Goal: Task Accomplishment & Management: Complete application form

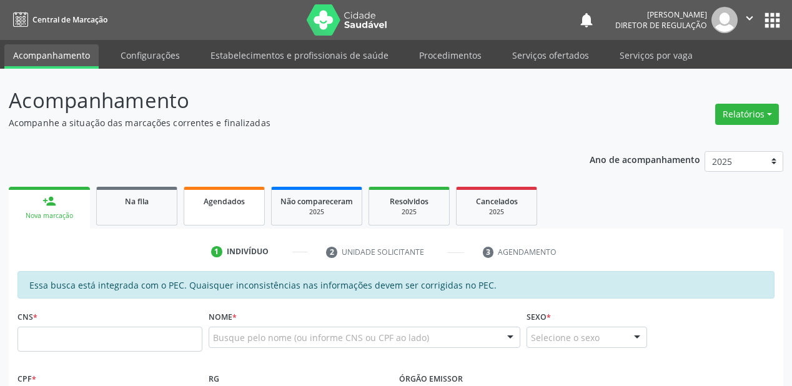
click at [200, 213] on link "Agendados" at bounding box center [224, 206] width 81 height 39
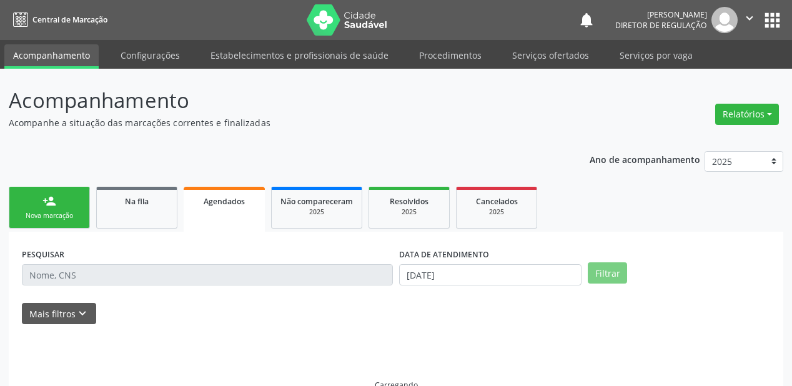
click at [200, 213] on link "Agendados" at bounding box center [224, 209] width 81 height 45
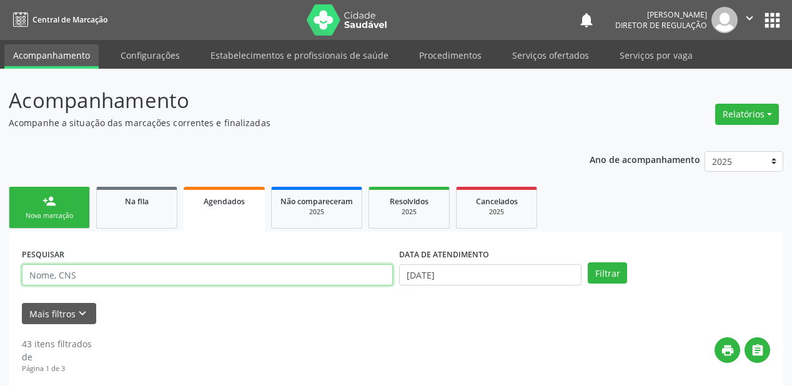
click at [72, 280] on input "text" at bounding box center [207, 274] width 371 height 21
type input "W"
type input "72404051480728"
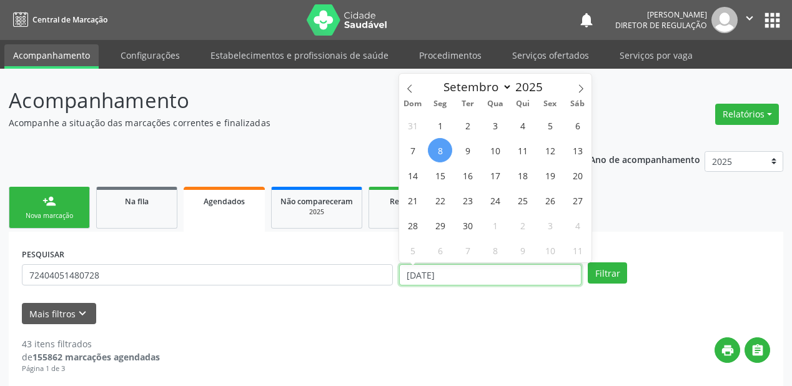
click at [450, 272] on input "[DATE]" at bounding box center [490, 274] width 182 height 21
click at [442, 127] on span "1" at bounding box center [440, 125] width 24 height 24
type input "[DATE]"
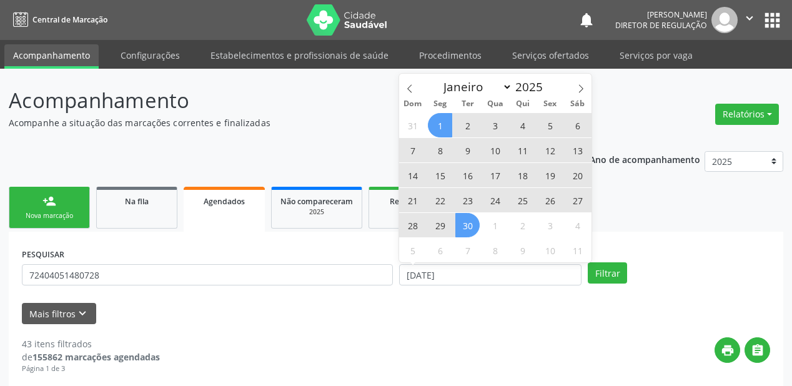
drag, startPoint x: 470, startPoint y: 230, endPoint x: 547, endPoint y: 247, distance: 78.8
click at [470, 230] on span "30" at bounding box center [467, 225] width 24 height 24
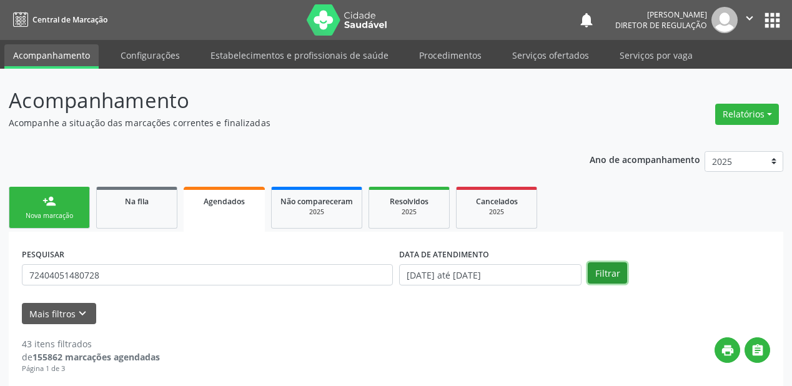
click at [613, 276] on button "Filtrar" at bounding box center [607, 272] width 39 height 21
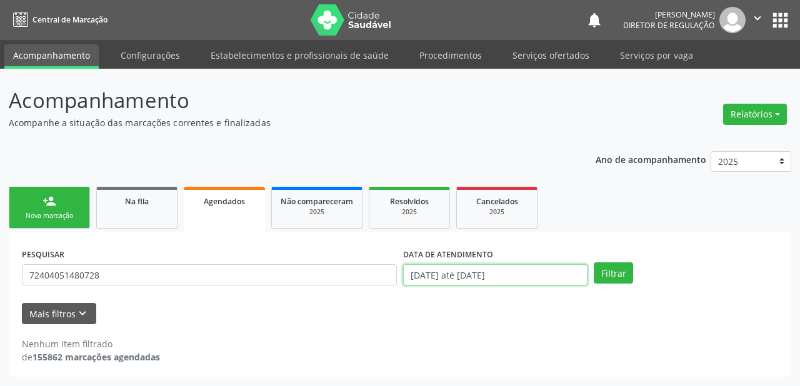
click at [435, 272] on input "[DATE] até [DATE]" at bounding box center [495, 274] width 184 height 21
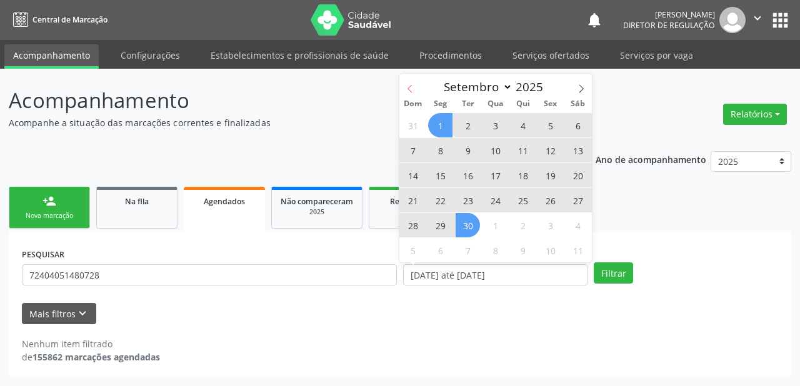
click at [406, 90] on icon at bounding box center [409, 88] width 9 height 9
select select "7"
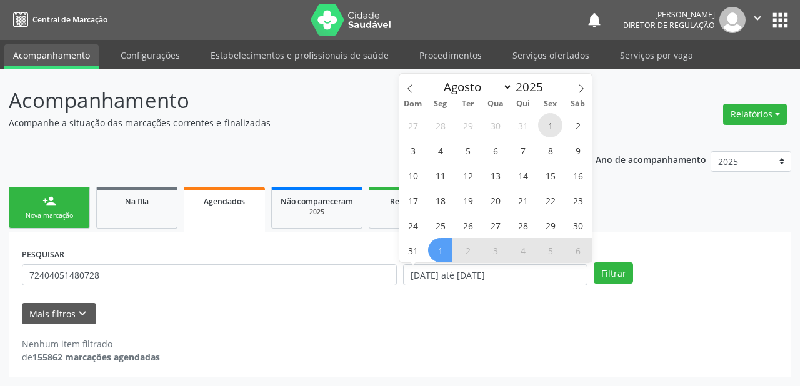
click at [549, 126] on span "1" at bounding box center [550, 125] width 24 height 24
type input "[DATE]"
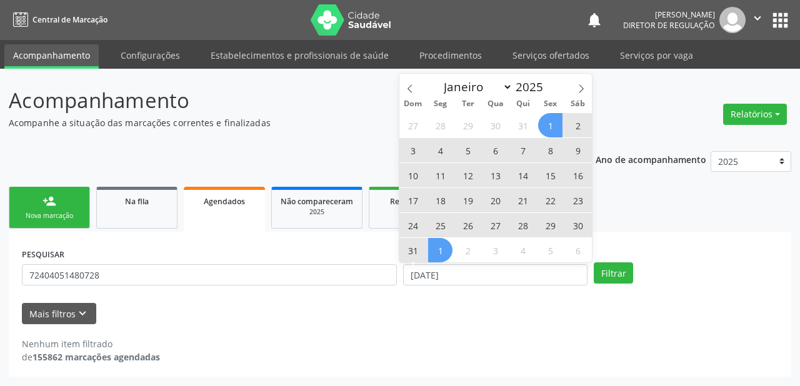
drag, startPoint x: 442, startPoint y: 250, endPoint x: 471, endPoint y: 251, distance: 29.4
click at [442, 251] on span "1" at bounding box center [440, 250] width 24 height 24
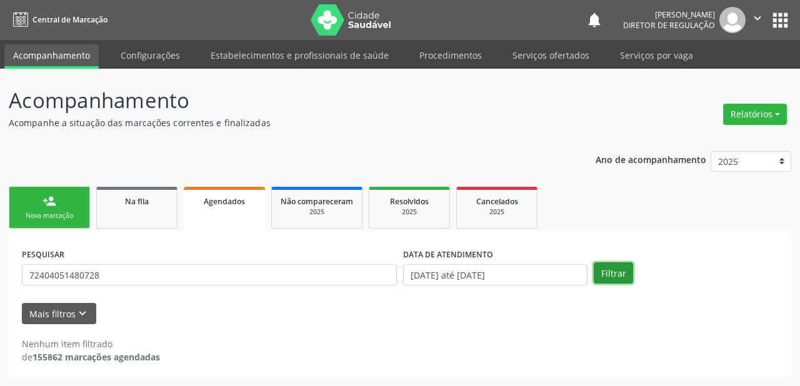
click at [610, 274] on button "Filtrar" at bounding box center [612, 272] width 39 height 21
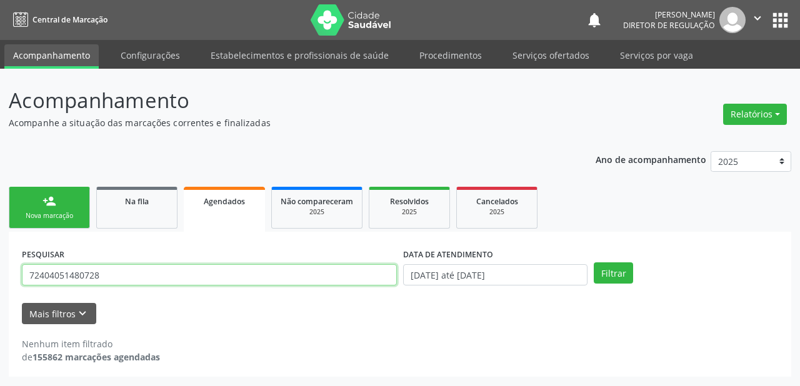
click at [145, 277] on input "72404051480728" at bounding box center [209, 274] width 375 height 21
type input "7"
type input "WILZANETE"
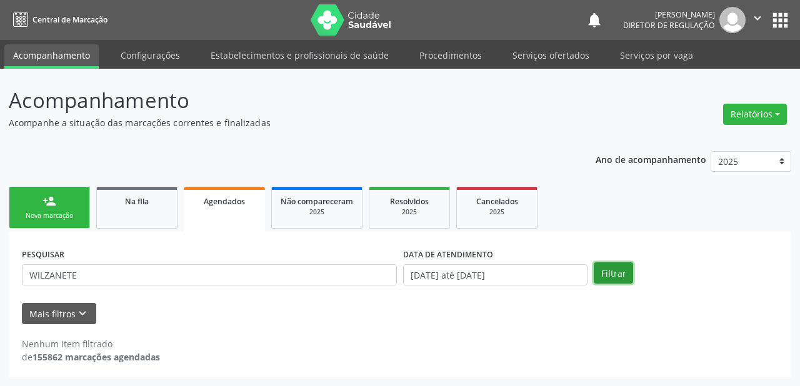
click at [614, 271] on button "Filtrar" at bounding box center [612, 272] width 39 height 21
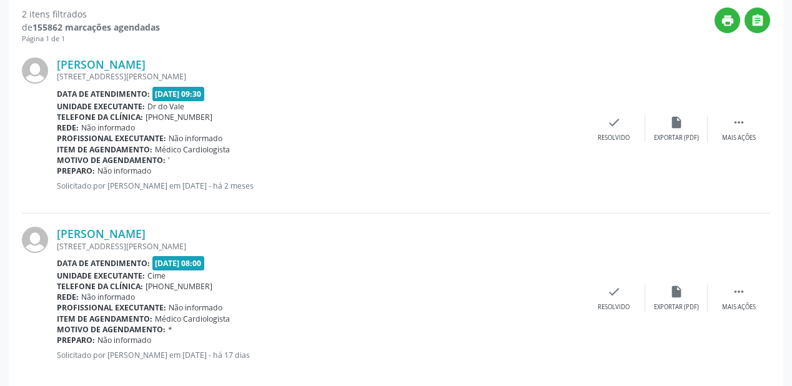
scroll to position [347, 0]
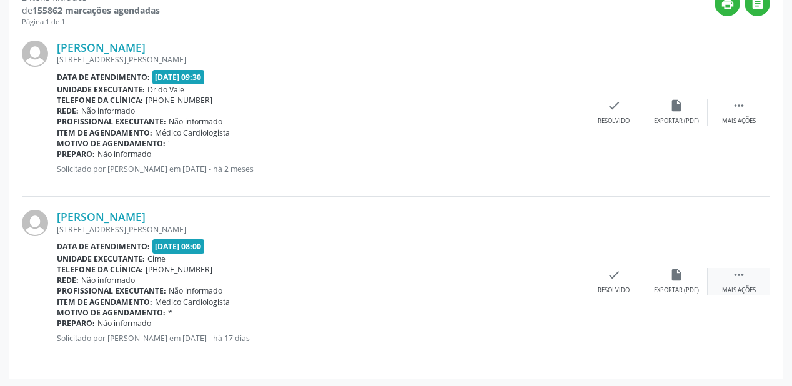
click at [742, 275] on icon "" at bounding box center [739, 275] width 14 height 14
click at [490, 280] on icon "print" at bounding box center [489, 275] width 14 height 14
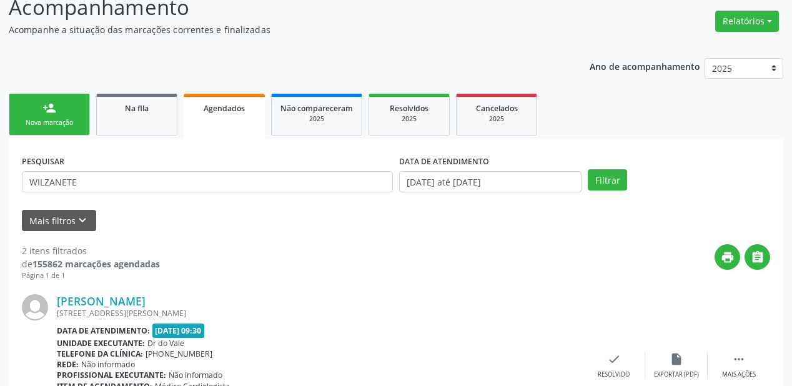
scroll to position [0, 0]
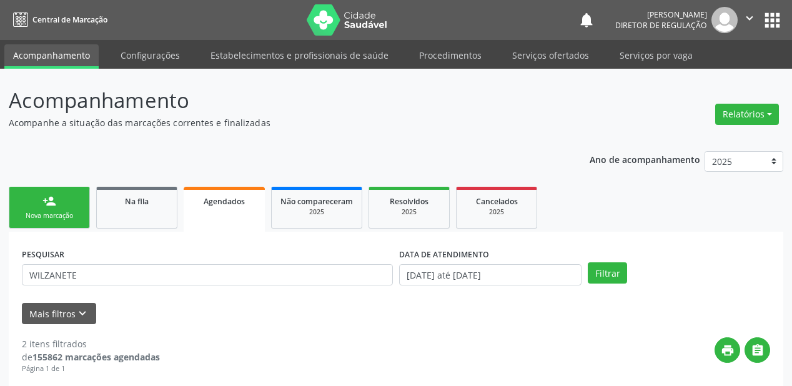
click at [47, 206] on div "person_add" at bounding box center [49, 201] width 14 height 14
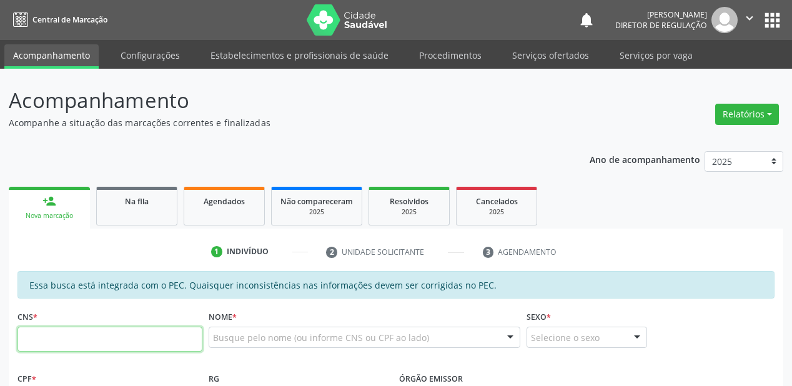
click at [124, 339] on input "text" at bounding box center [109, 339] width 185 height 25
type input "700 9079 7782 0494"
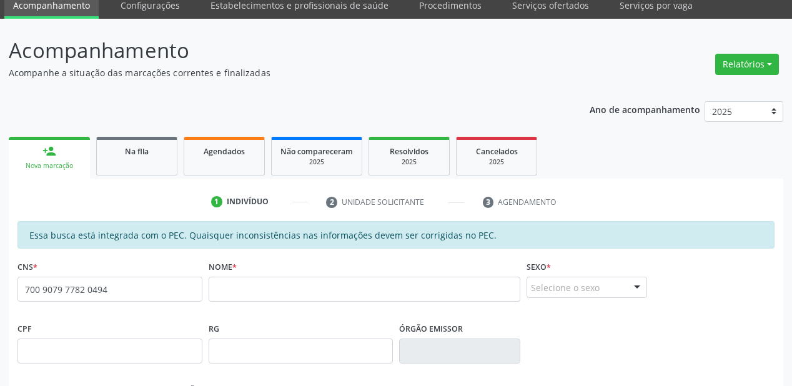
scroll to position [100, 0]
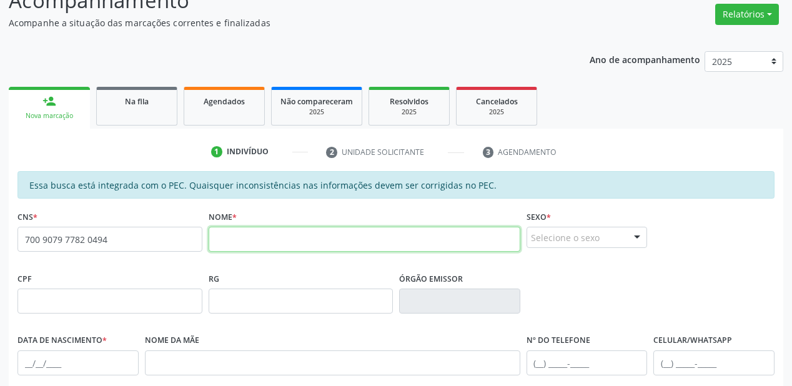
click at [222, 240] on input "text" at bounding box center [365, 239] width 312 height 25
type input "[PERSON_NAME]"
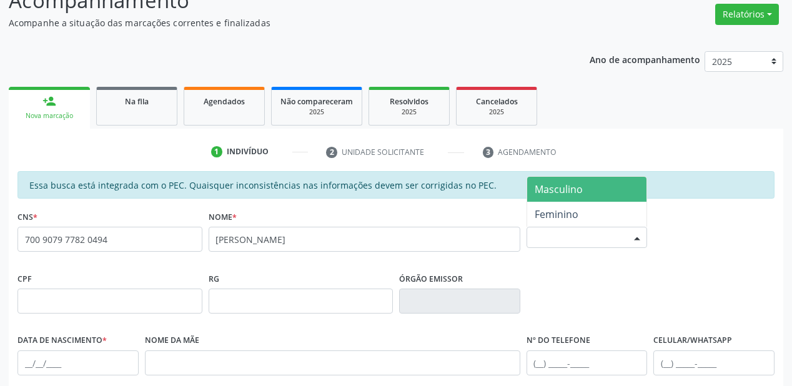
click at [569, 239] on div "Selecione o sexo" at bounding box center [587, 237] width 121 height 21
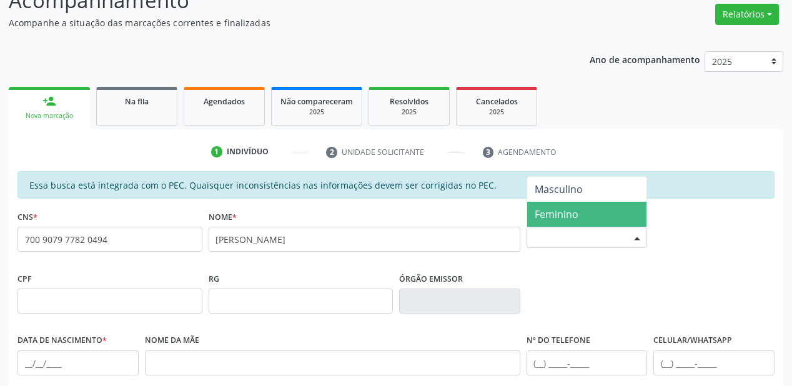
click at [567, 212] on span "Feminino" at bounding box center [557, 214] width 44 height 14
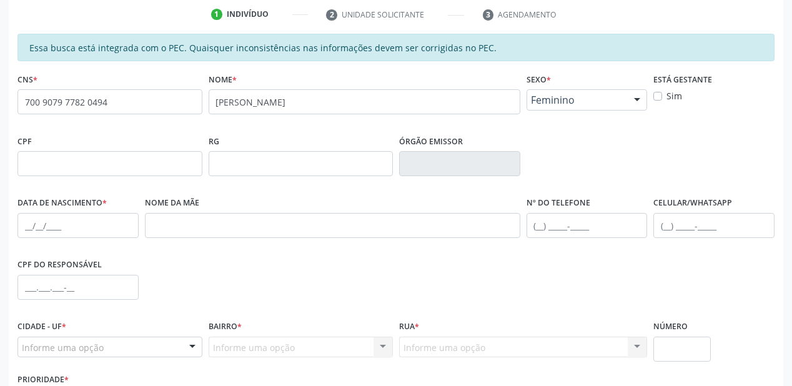
scroll to position [250, 0]
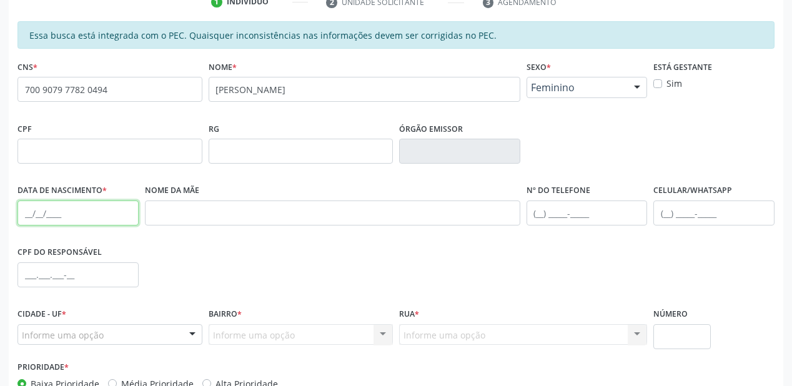
drag, startPoint x: 32, startPoint y: 215, endPoint x: 32, endPoint y: 207, distance: 7.5
click at [32, 214] on input "text" at bounding box center [77, 213] width 121 height 25
type input "[DATE]"
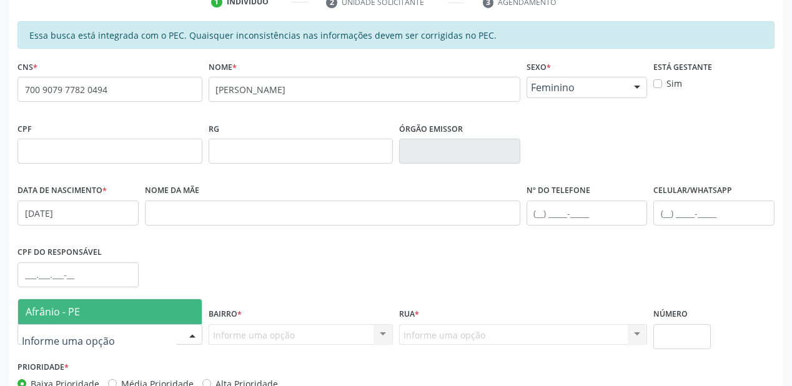
drag, startPoint x: 69, startPoint y: 339, endPoint x: 69, endPoint y: 329, distance: 10.6
click at [71, 309] on span "Afrânio - PE" at bounding box center [53, 312] width 54 height 14
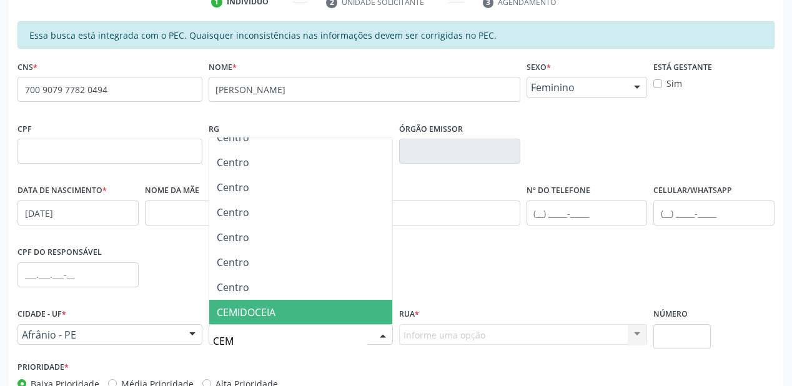
scroll to position [0, 0]
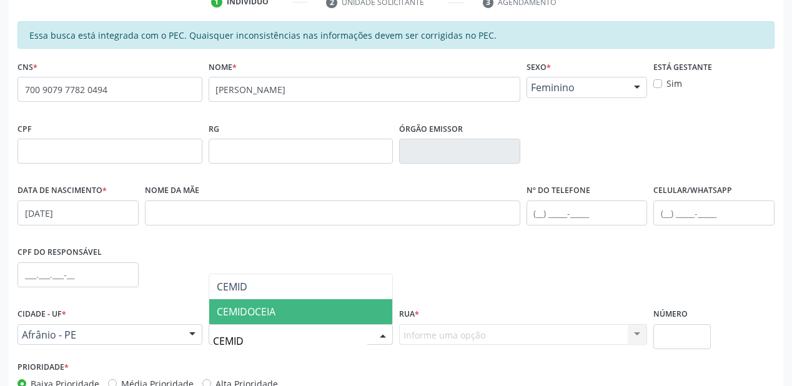
type input "CEMIDO"
click at [244, 317] on span "CEMIDOCEIA" at bounding box center [246, 312] width 59 height 14
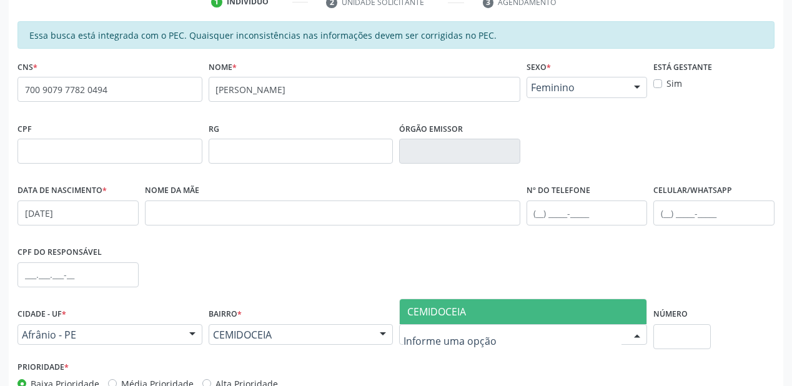
click at [432, 314] on span "CEMIDOCEIA" at bounding box center [436, 312] width 59 height 14
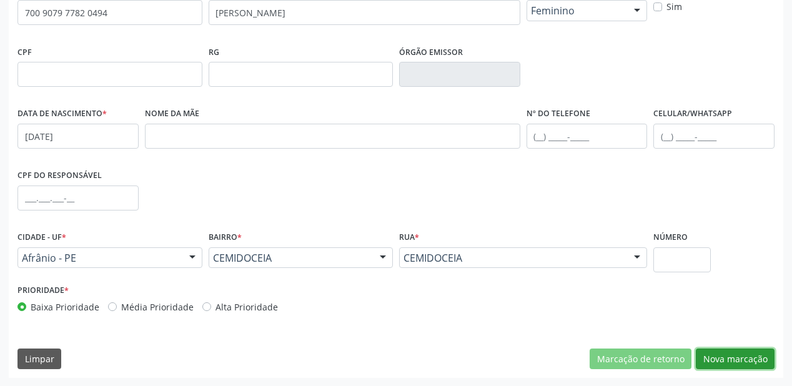
click at [725, 355] on button "Nova marcação" at bounding box center [735, 359] width 79 height 21
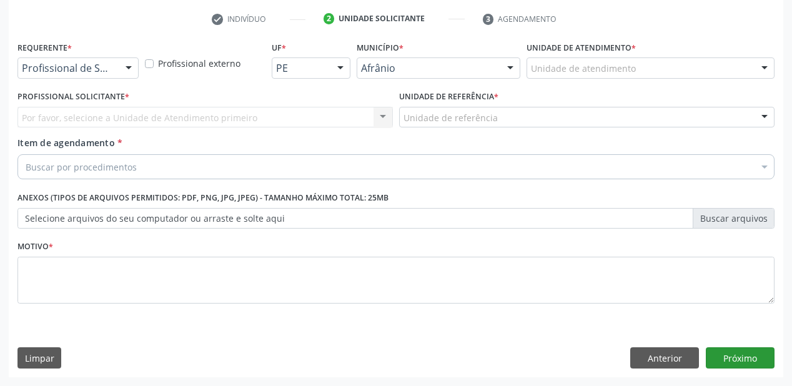
scroll to position [232, 0]
click at [560, 55] on label "Unidade de atendimento *" at bounding box center [581, 48] width 109 height 19
drag, startPoint x: 557, startPoint y: 67, endPoint x: 569, endPoint y: 147, distance: 80.8
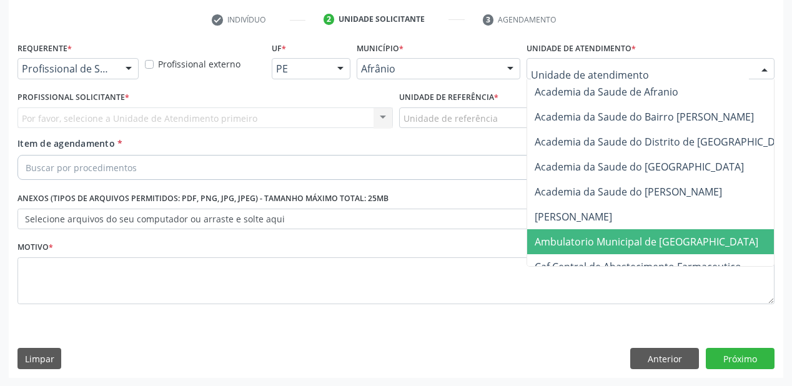
click at [565, 244] on span "Ambulatorio Municipal de [GEOGRAPHIC_DATA]" at bounding box center [647, 242] width 224 height 14
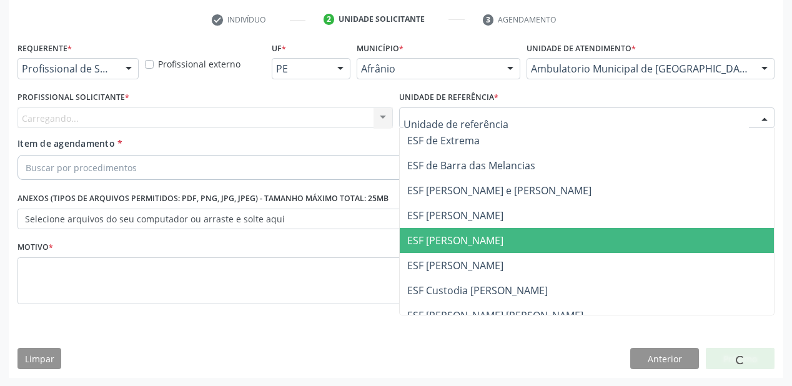
click at [440, 242] on span "ESF [PERSON_NAME]" at bounding box center [455, 241] width 96 height 14
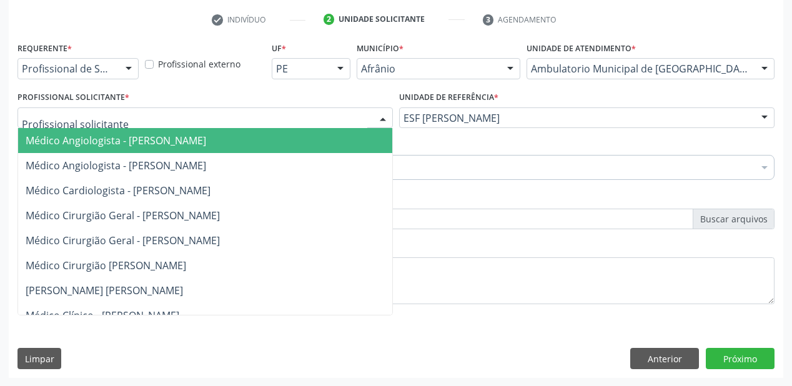
click at [60, 145] on span "Médico Angiologista - [PERSON_NAME]" at bounding box center [116, 141] width 181 height 14
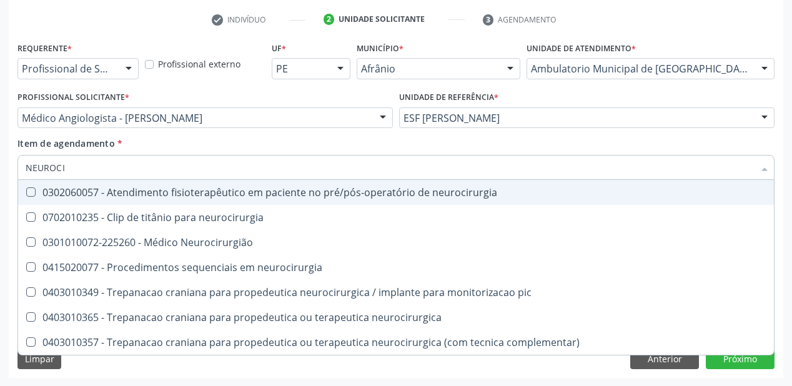
type input "NEUROCIR"
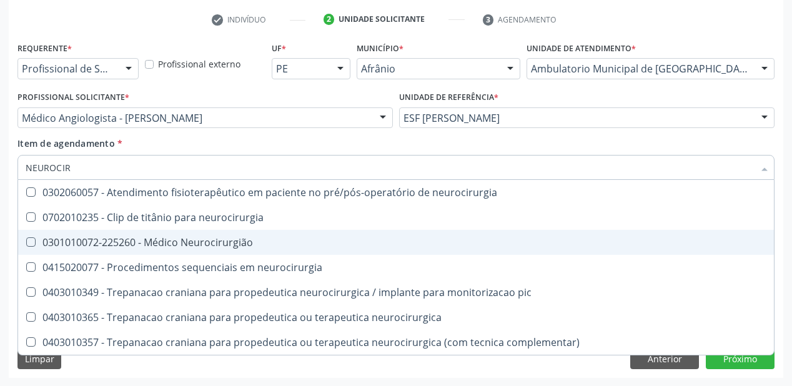
click at [78, 247] on div "0301010072-225260 - Médico Neurocirurgião" at bounding box center [396, 242] width 741 height 10
checkbox Neurocirurgião "true"
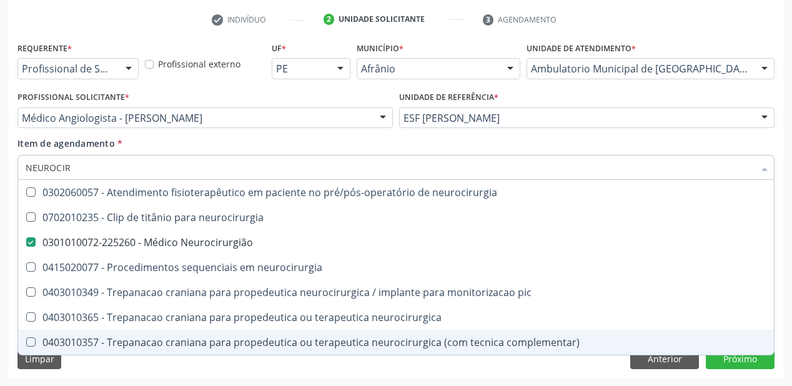
click at [70, 367] on div "Limpar Anterior Próximo" at bounding box center [395, 358] width 757 height 21
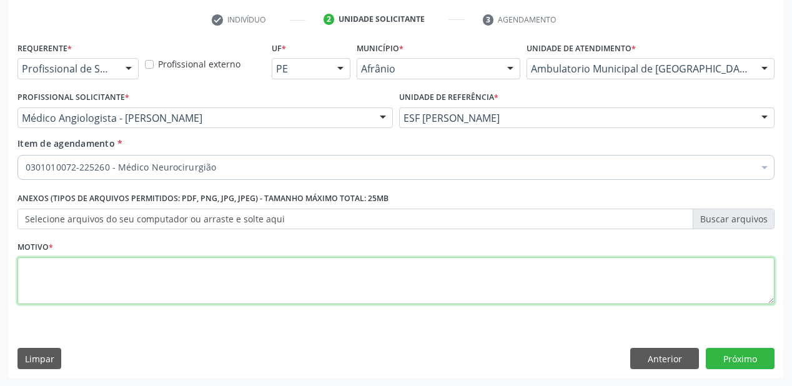
click at [57, 269] on textarea at bounding box center [395, 280] width 757 height 47
type textarea "*"
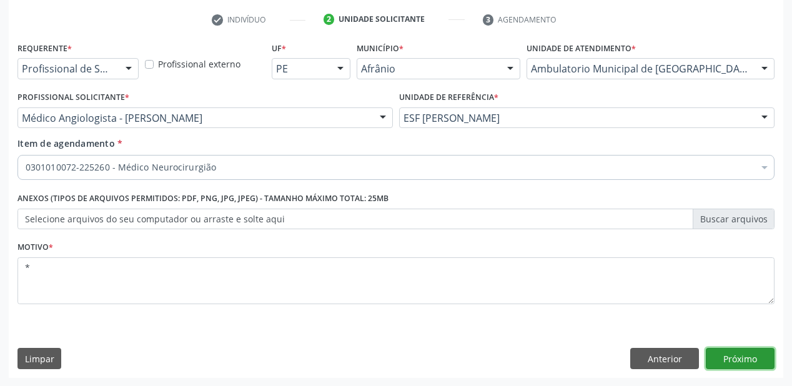
click at [732, 356] on button "Próximo" at bounding box center [740, 358] width 69 height 21
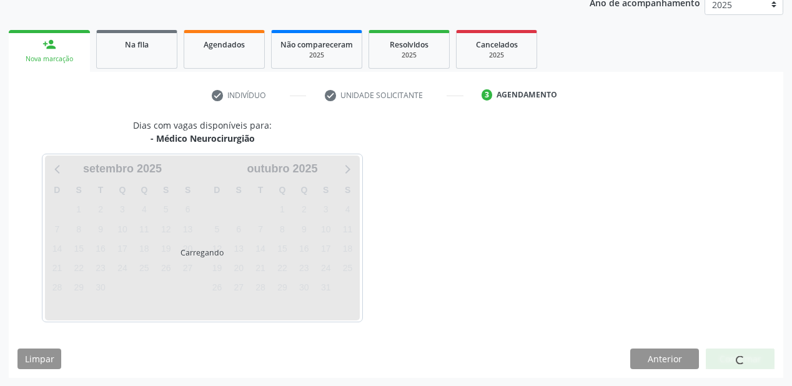
scroll to position [193, 0]
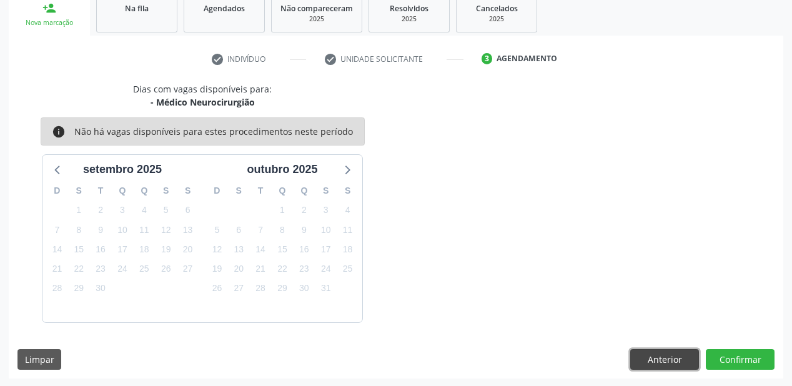
click at [656, 355] on button "Anterior" at bounding box center [664, 359] width 69 height 21
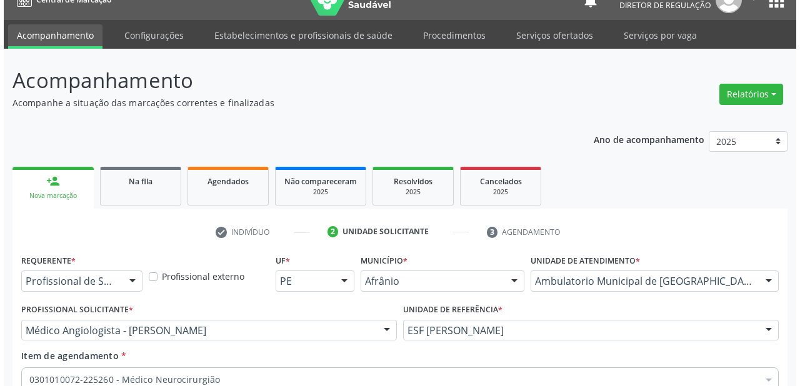
scroll to position [0, 0]
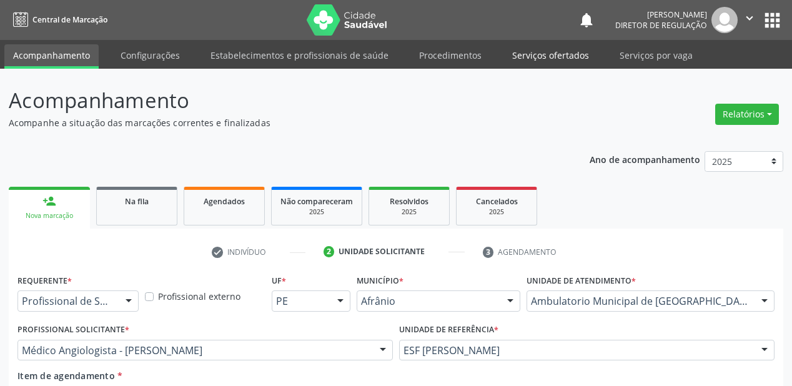
click at [535, 56] on link "Serviços ofertados" at bounding box center [551, 55] width 94 height 22
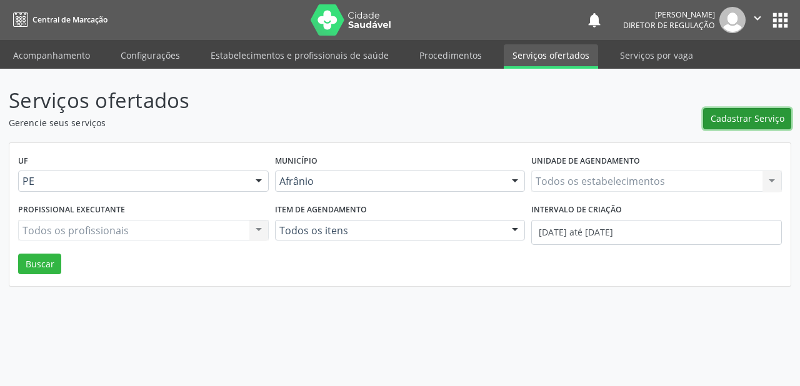
click at [734, 120] on span "Cadastrar Serviço" at bounding box center [747, 118] width 74 height 13
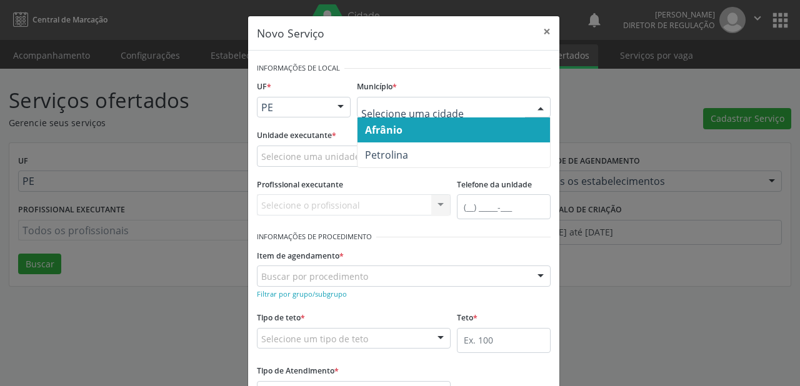
drag, startPoint x: 409, startPoint y: 110, endPoint x: 405, endPoint y: 132, distance: 22.7
click at [395, 134] on span "Afrânio" at bounding box center [383, 130] width 37 height 14
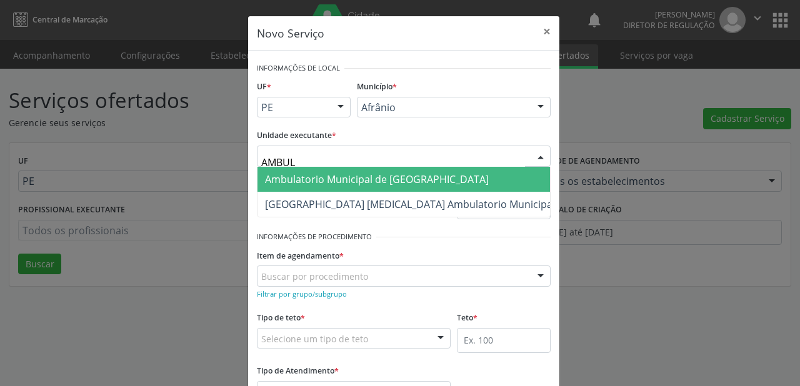
type input "AMBULA"
click at [327, 184] on span "Ambulatorio Municipal de [GEOGRAPHIC_DATA]" at bounding box center [377, 179] width 224 height 14
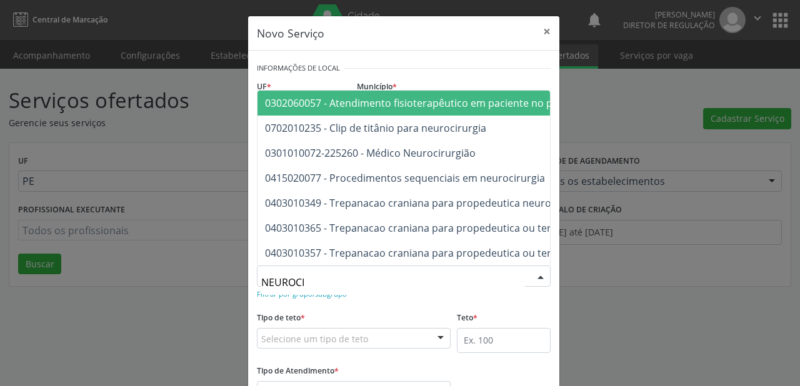
type input "NEUROCIR"
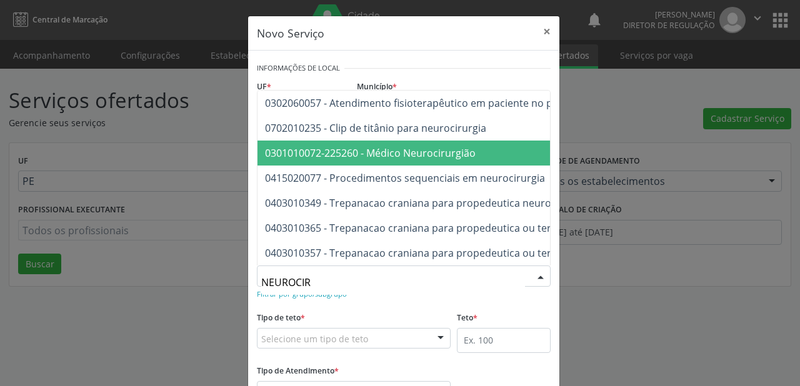
click at [350, 146] on span "0301010072-225260 - Médico Neurocirurgião" at bounding box center [370, 153] width 211 height 14
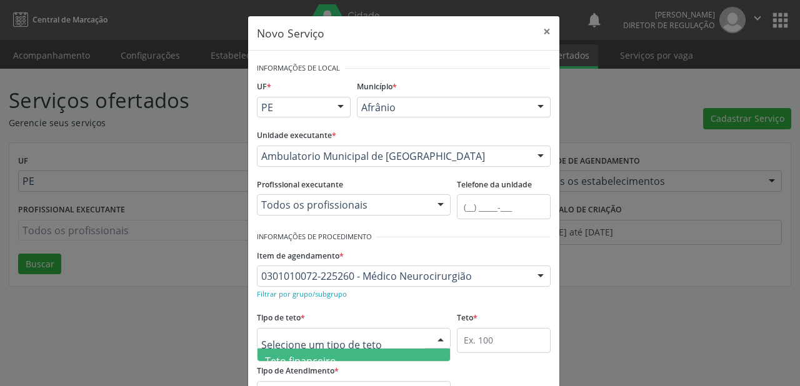
scroll to position [37, 0]
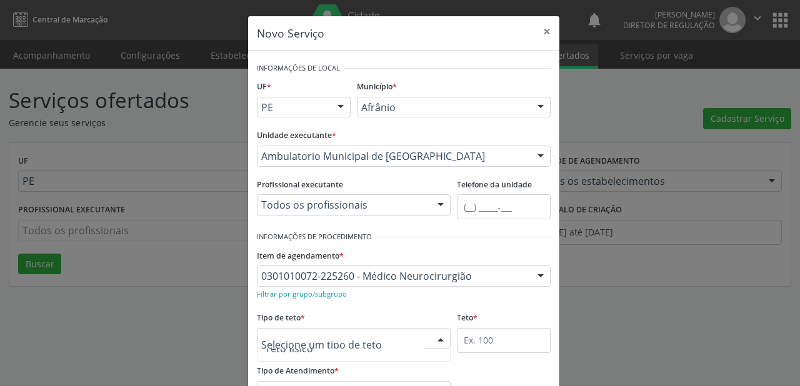
click at [292, 354] on span "Teto físico" at bounding box center [289, 349] width 48 height 14
click at [480, 340] on input "text" at bounding box center [504, 340] width 94 height 25
type input "2"
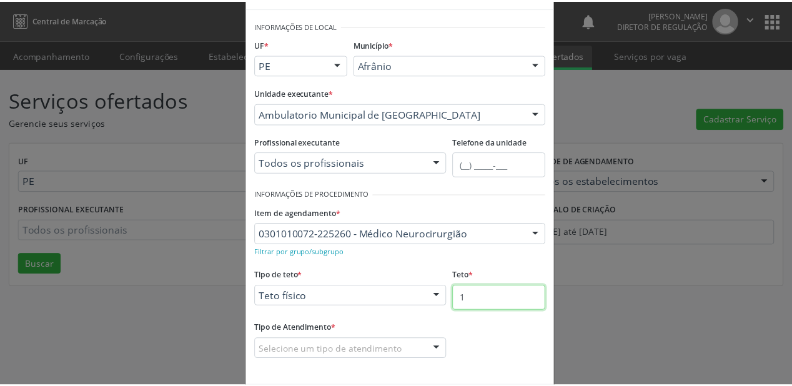
scroll to position [95, 0]
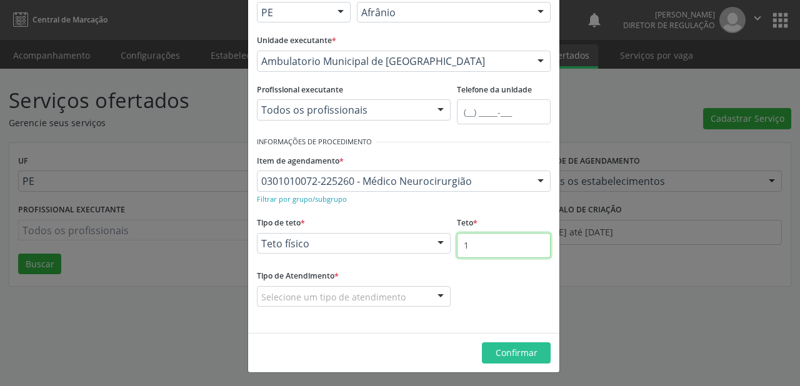
type input "1"
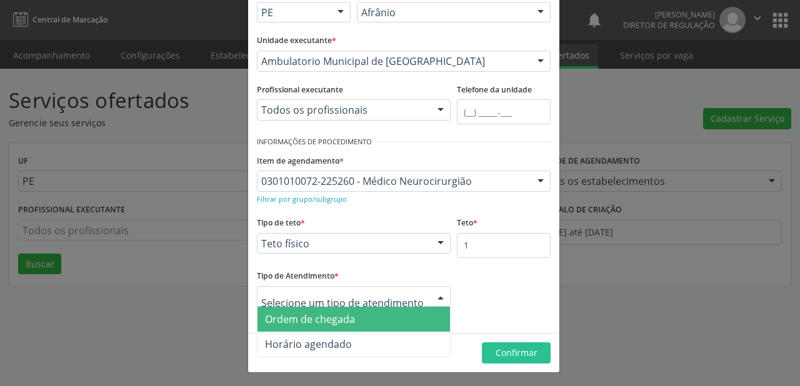
drag, startPoint x: 276, startPoint y: 296, endPoint x: 295, endPoint y: 327, distance: 36.8
click at [310, 316] on span "Ordem de chegada" at bounding box center [310, 319] width 90 height 14
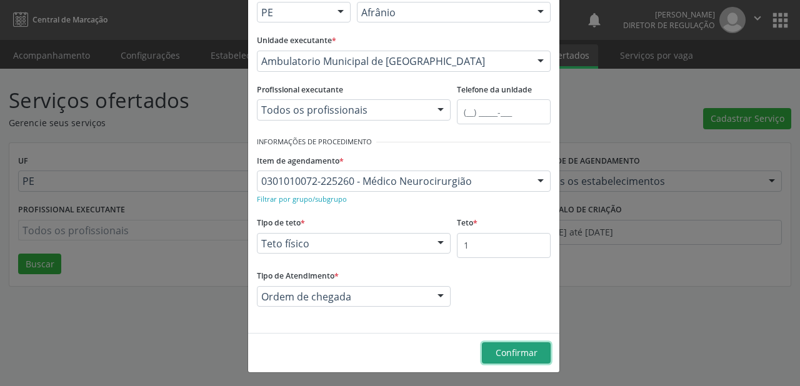
click at [485, 349] on button "Confirmar" at bounding box center [516, 352] width 69 height 21
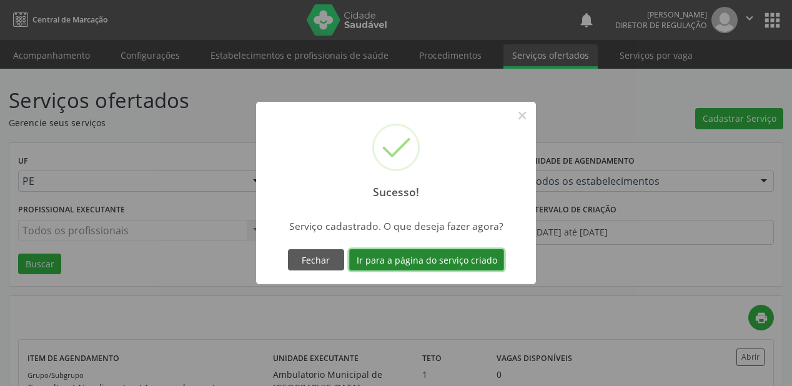
click at [399, 259] on button "Ir para a página do serviço criado" at bounding box center [426, 259] width 155 height 21
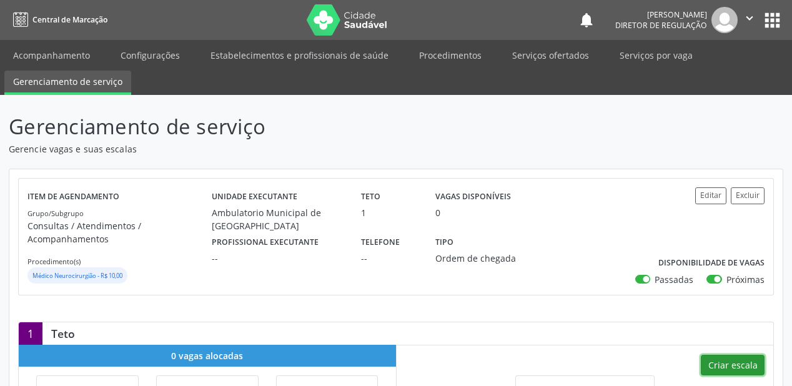
click at [735, 363] on button "Criar escala" at bounding box center [733, 365] width 64 height 21
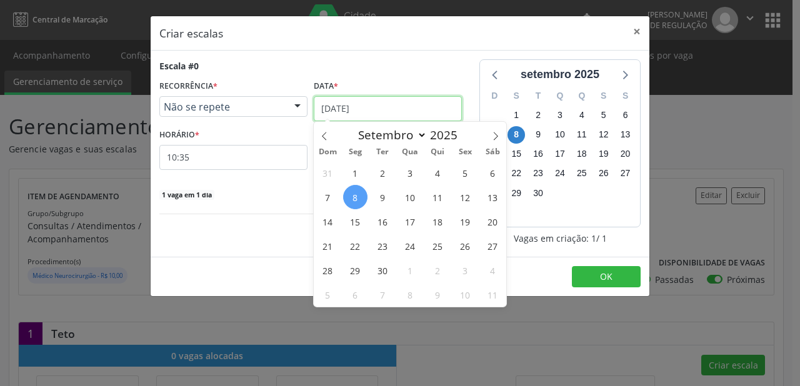
click at [349, 114] on input "[DATE]" at bounding box center [388, 108] width 148 height 25
click at [474, 202] on span "12" at bounding box center [465, 197] width 24 height 24
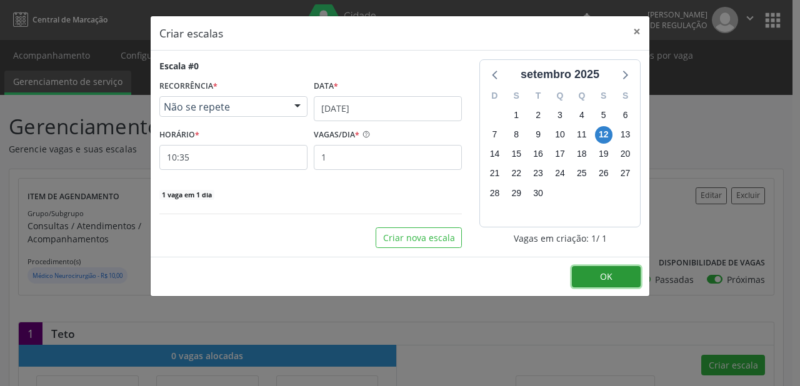
click at [600, 279] on span "OK" at bounding box center [606, 277] width 12 height 12
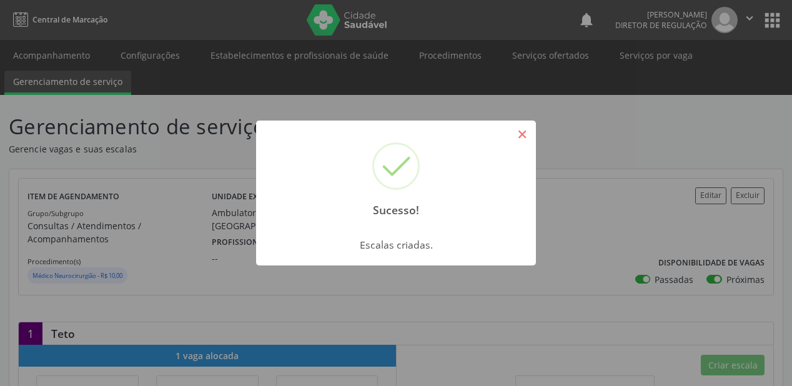
click at [512, 133] on button "×" at bounding box center [522, 134] width 21 height 21
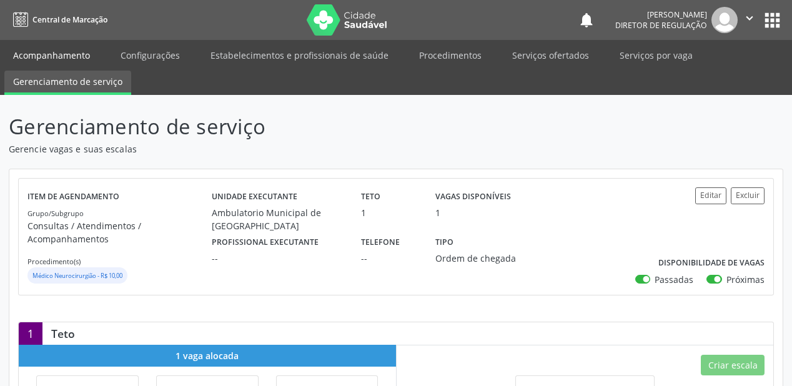
click at [42, 55] on link "Acompanhamento" at bounding box center [51, 55] width 94 height 22
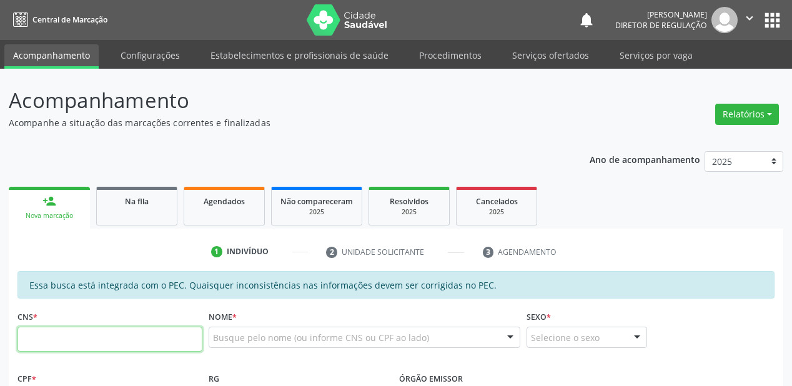
click at [101, 347] on input "text" at bounding box center [109, 339] width 185 height 25
type input "700 9079 7782 0494"
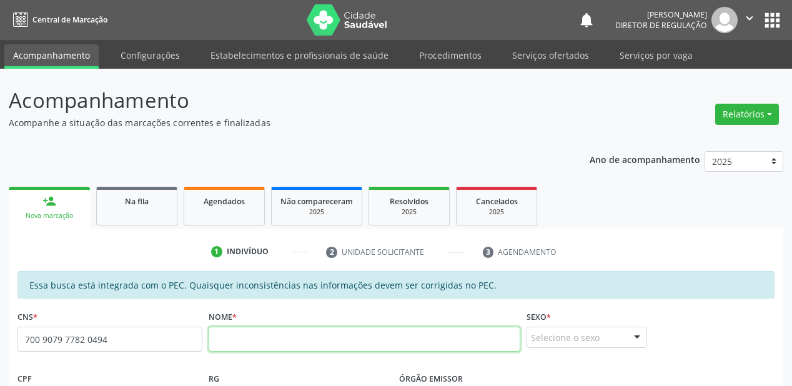
click at [256, 340] on input "text" at bounding box center [365, 339] width 312 height 25
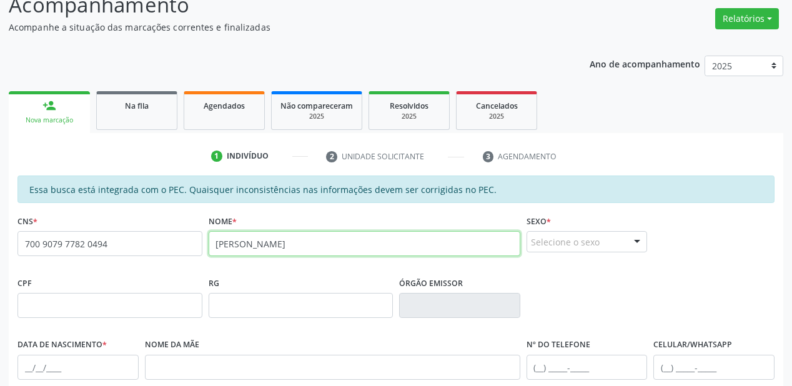
scroll to position [100, 0]
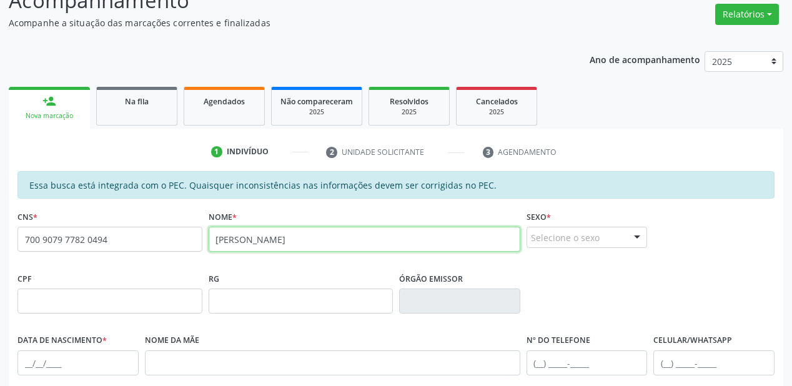
type input "[PERSON_NAME]"
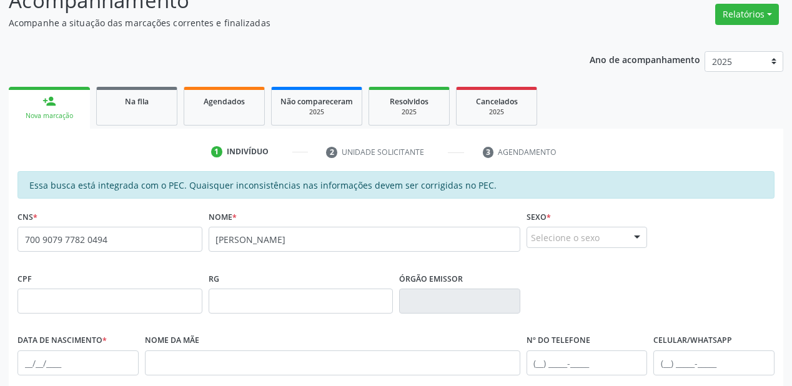
click at [572, 233] on div "Selecione o sexo" at bounding box center [587, 237] width 121 height 21
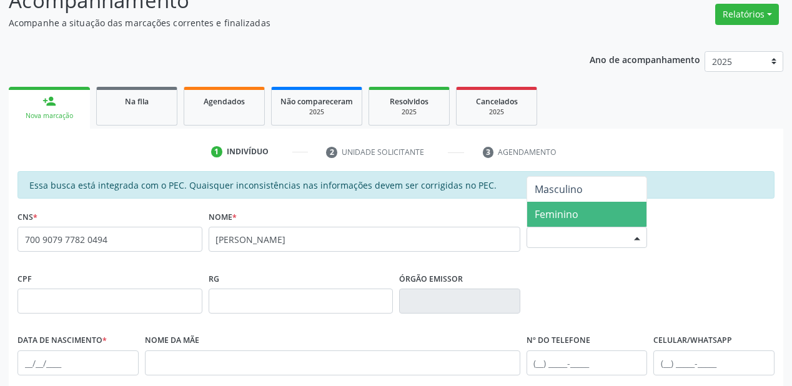
click at [552, 217] on span "Feminino" at bounding box center [557, 214] width 44 height 14
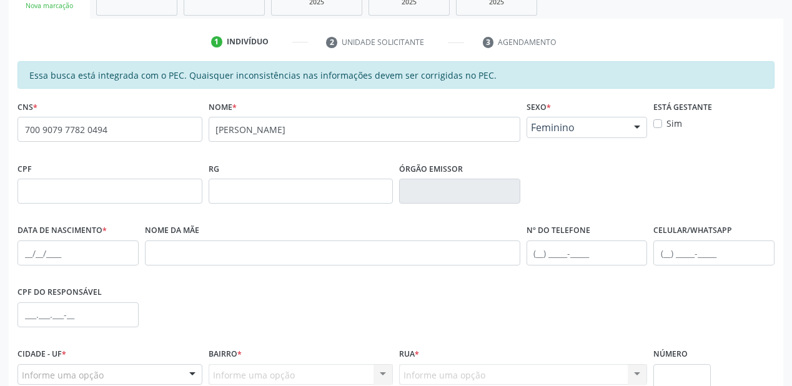
scroll to position [250, 0]
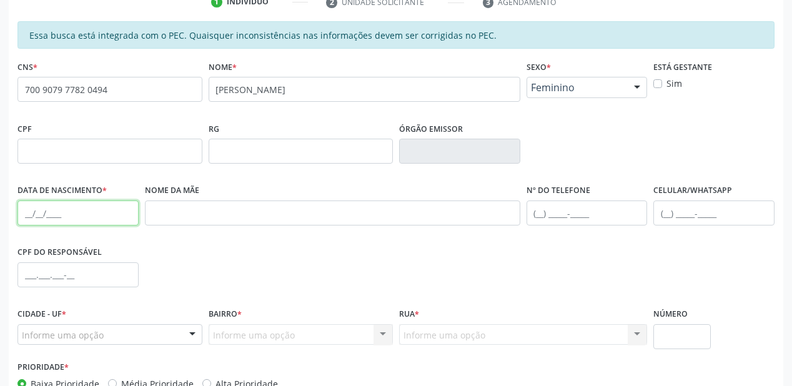
click at [25, 201] on input "text" at bounding box center [77, 213] width 121 height 25
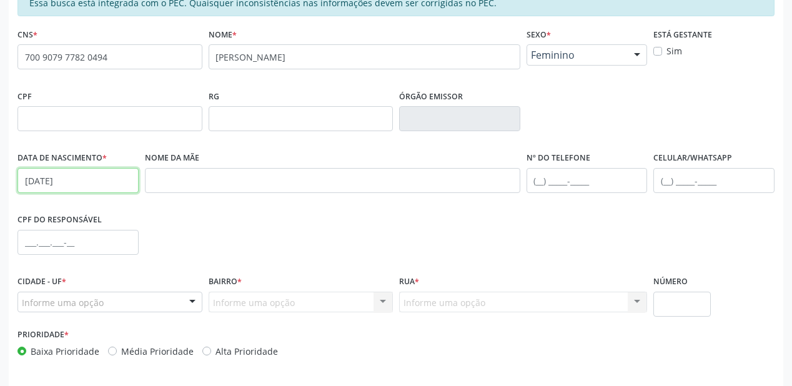
scroll to position [300, 0]
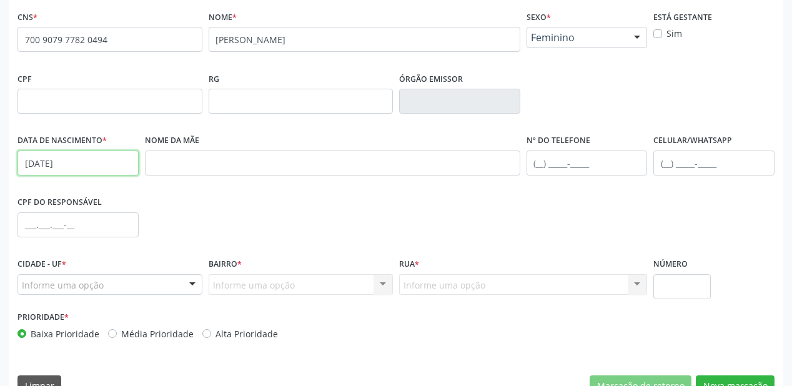
type input "[DATE]"
click at [67, 275] on div "Informe uma opção" at bounding box center [109, 284] width 185 height 21
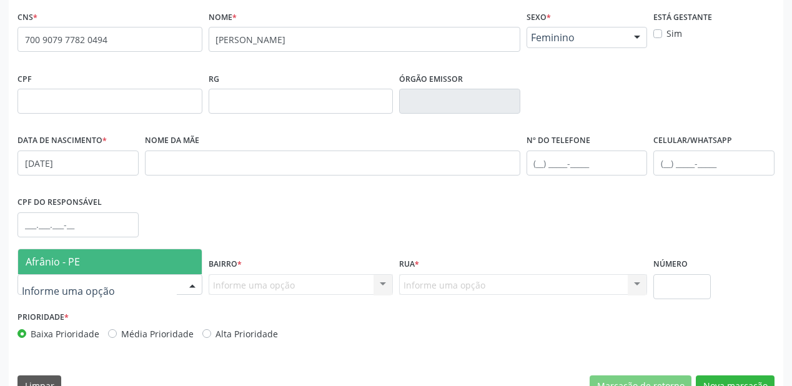
click at [74, 262] on span "Afrânio - PE" at bounding box center [53, 262] width 54 height 14
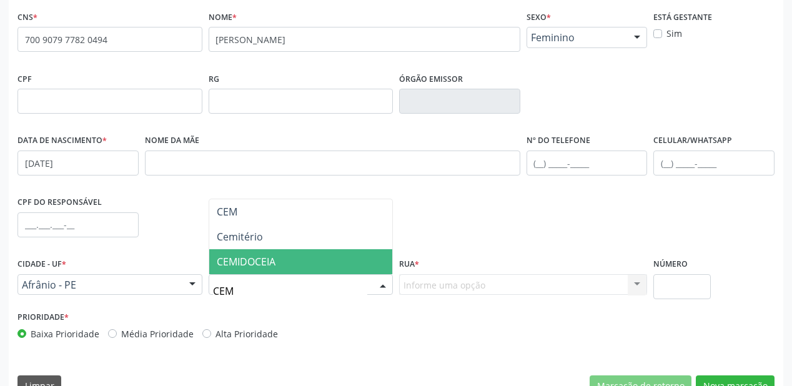
type input "CEMI"
click at [241, 262] on span "CEMIDOCEIA" at bounding box center [246, 262] width 59 height 14
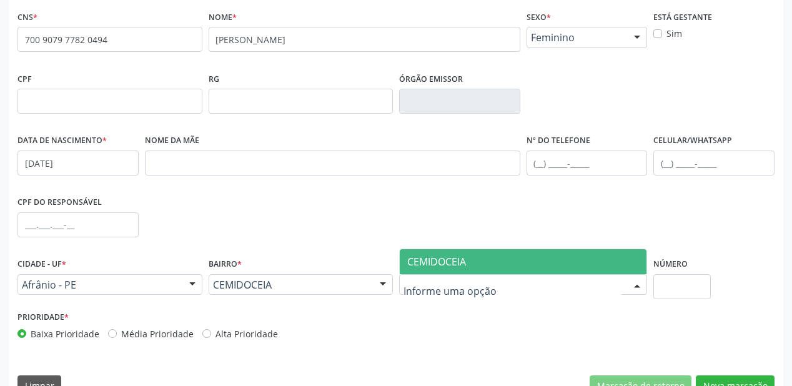
click at [427, 261] on span "CEMIDOCEIA" at bounding box center [436, 262] width 59 height 14
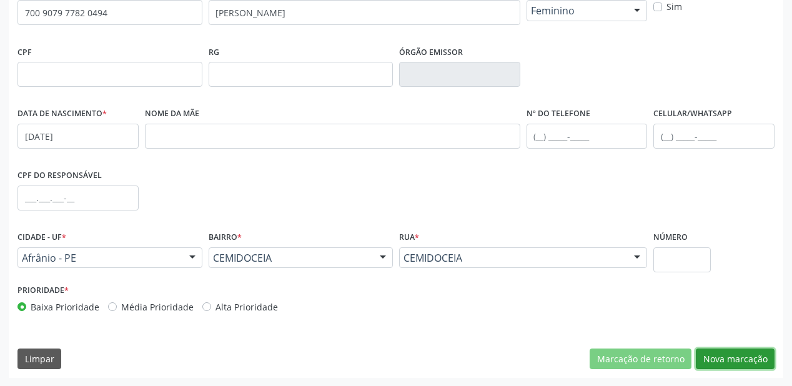
click at [724, 358] on button "Nova marcação" at bounding box center [735, 359] width 79 height 21
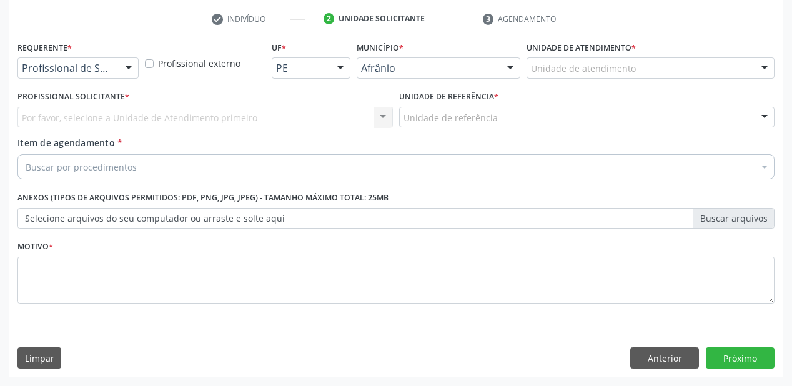
scroll to position [232, 0]
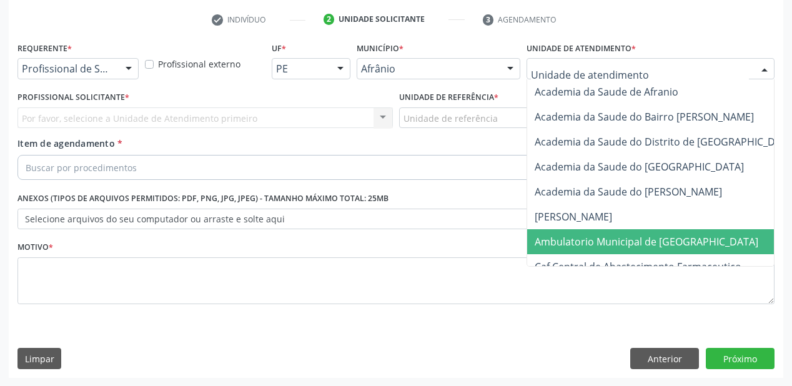
click at [580, 244] on span "Ambulatorio Municipal de [GEOGRAPHIC_DATA]" at bounding box center [647, 242] width 224 height 14
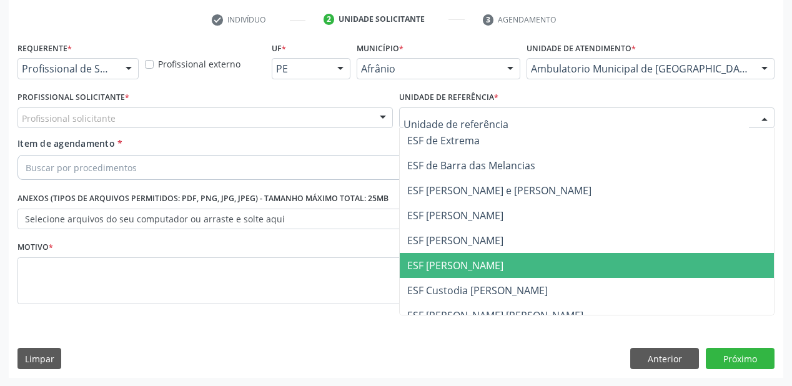
click at [435, 255] on span "ESF [PERSON_NAME]" at bounding box center [587, 265] width 374 height 25
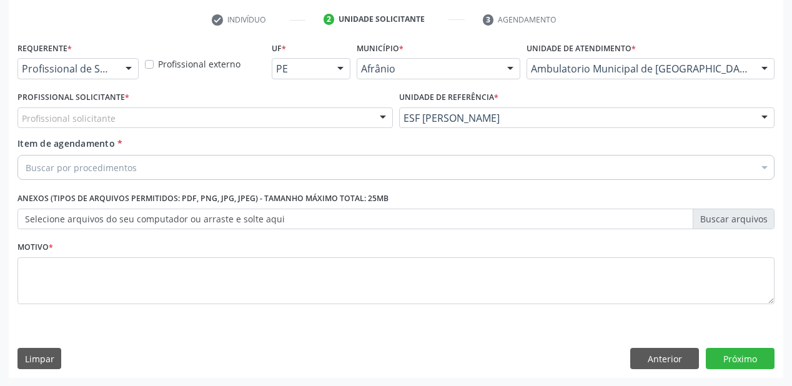
drag, startPoint x: 77, startPoint y: 123, endPoint x: 78, endPoint y: 142, distance: 18.8
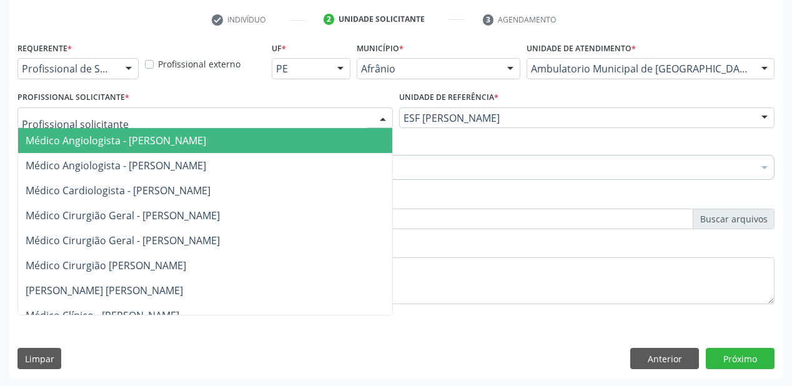
click at [80, 146] on span "Médico Angiologista - [PERSON_NAME]" at bounding box center [116, 141] width 181 height 14
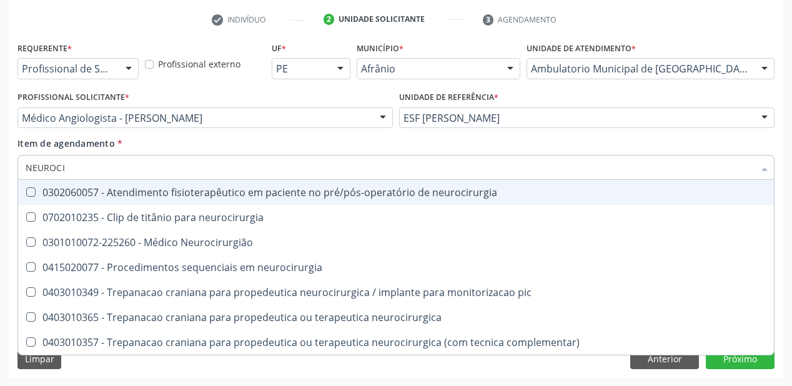
type input "NEUROCIR"
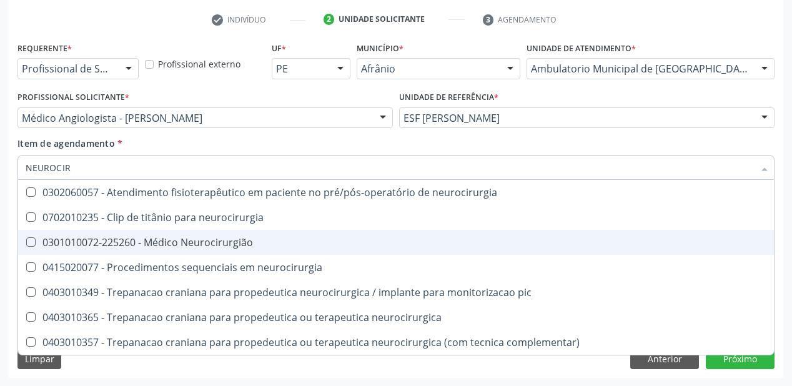
click at [129, 240] on div "0301010072-225260 - Médico Neurocirurgião" at bounding box center [396, 242] width 741 height 10
checkbox Neurocirurgião "true"
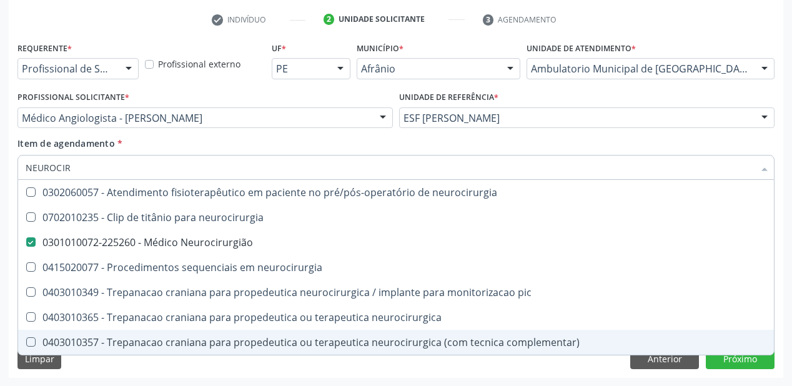
click at [116, 374] on div "Requerente * Profissional de Saúde Profissional de Saúde Paciente Nenhum result…" at bounding box center [396, 208] width 775 height 339
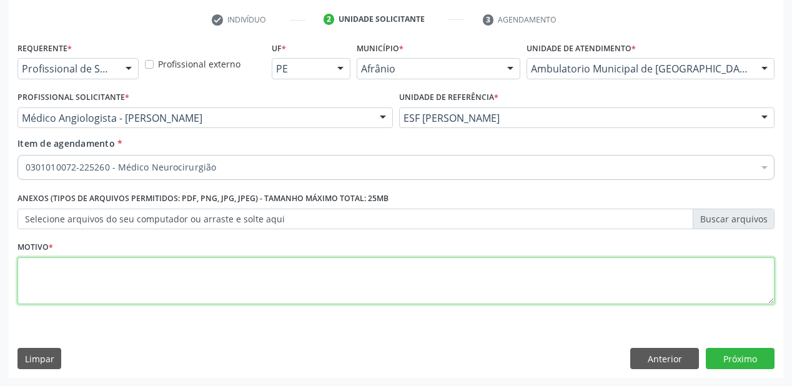
click at [46, 276] on textarea at bounding box center [395, 280] width 757 height 47
type textarea "*"
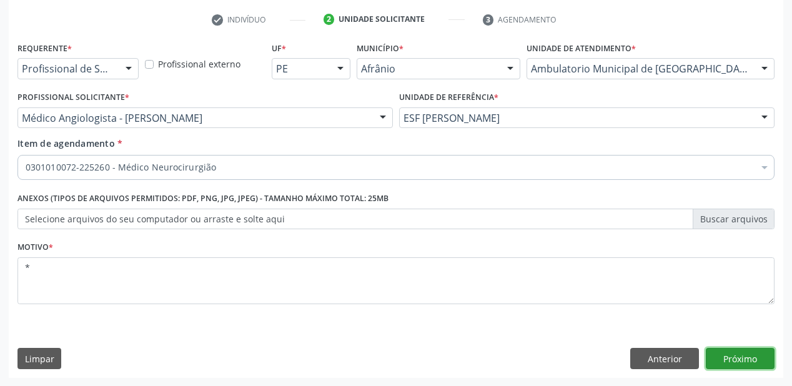
click at [743, 360] on button "Próximo" at bounding box center [740, 358] width 69 height 21
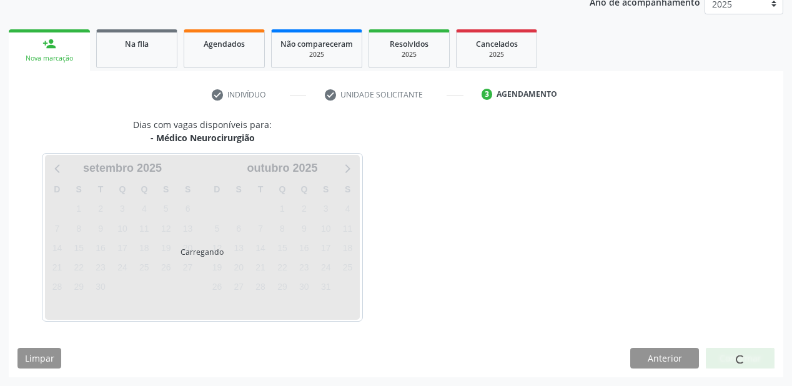
scroll to position [157, 0]
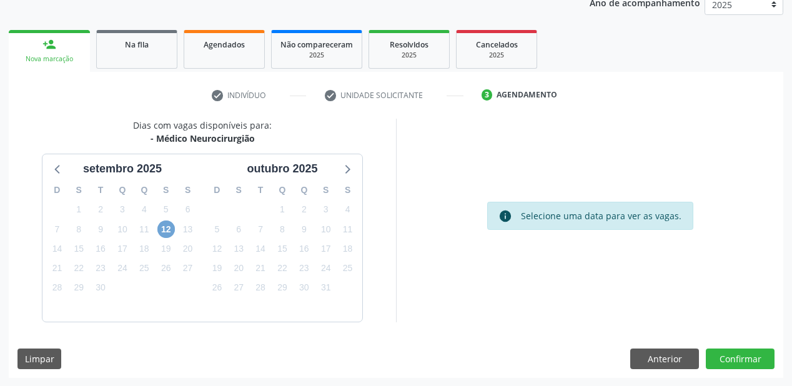
click at [167, 229] on span "12" at bounding box center [165, 229] width 17 height 17
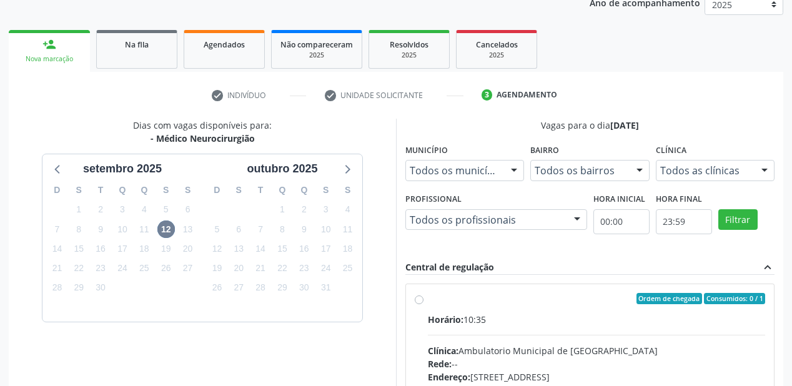
click at [562, 345] on div "Clínica: Ambulatorio Municipal de [GEOGRAPHIC_DATA]" at bounding box center [596, 350] width 337 height 13
click at [424, 304] on input "Ordem de chegada Consumidos: 0 / 1 Horário: 10:35 Clínica: Ambulatorio Municipa…" at bounding box center [419, 298] width 9 height 11
radio input "true"
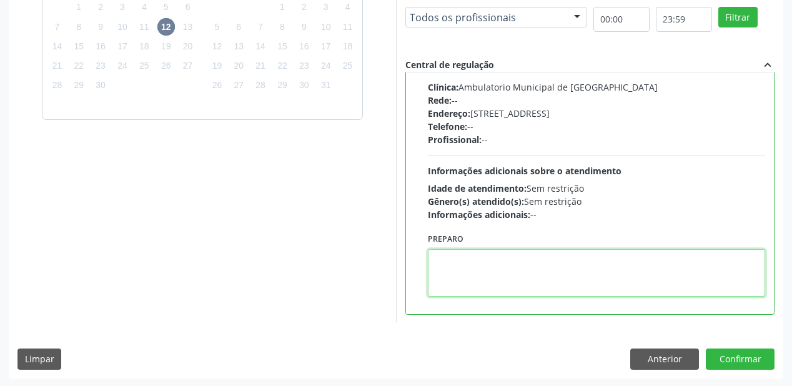
scroll to position [360, 0]
click at [504, 281] on textarea at bounding box center [596, 272] width 337 height 47
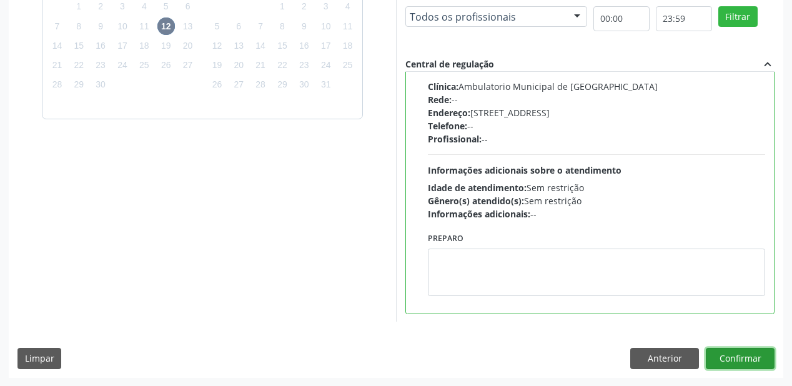
click at [735, 359] on button "Confirmar" at bounding box center [740, 358] width 69 height 21
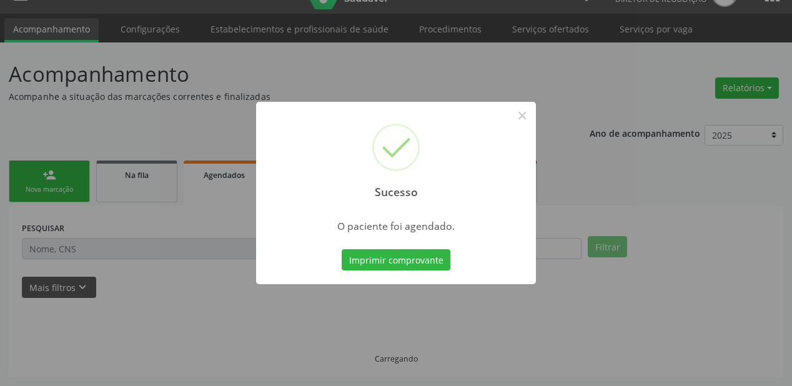
scroll to position [25, 0]
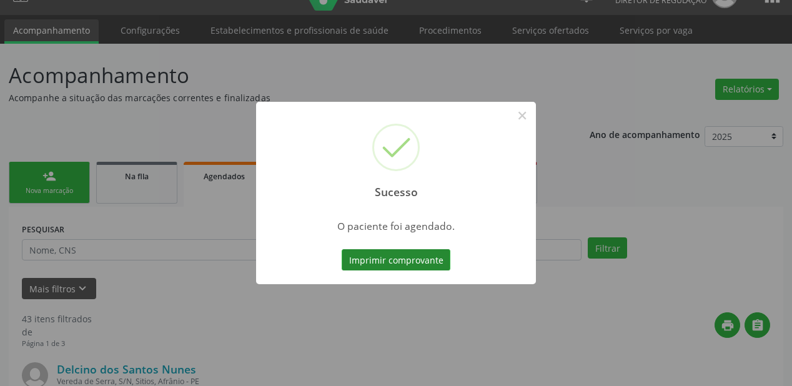
click at [416, 260] on button "Imprimir comprovante" at bounding box center [396, 259] width 109 height 21
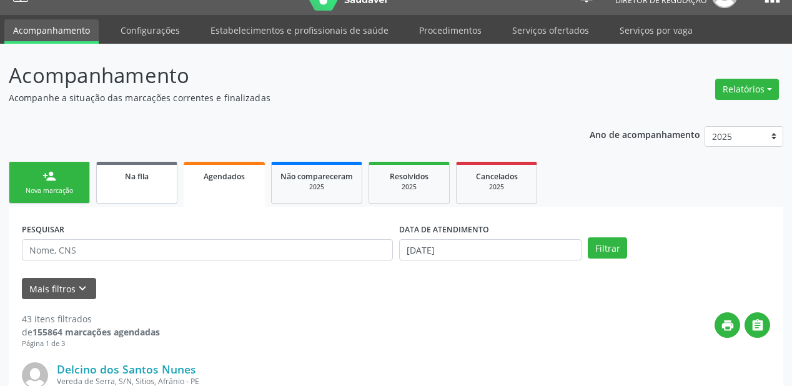
click at [111, 180] on div "Na fila" at bounding box center [137, 175] width 62 height 13
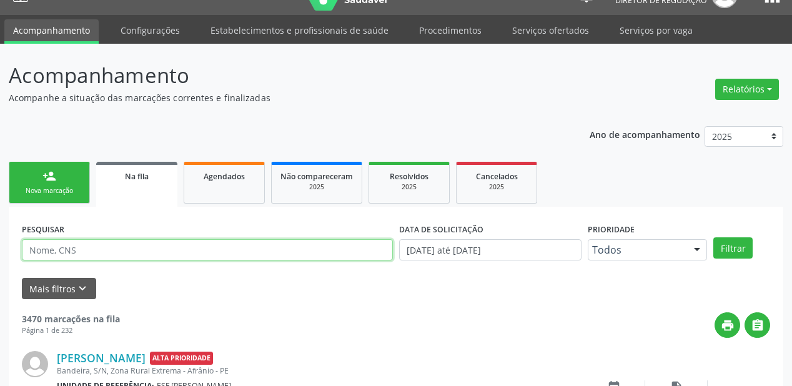
click at [51, 249] on input "text" at bounding box center [207, 249] width 371 height 21
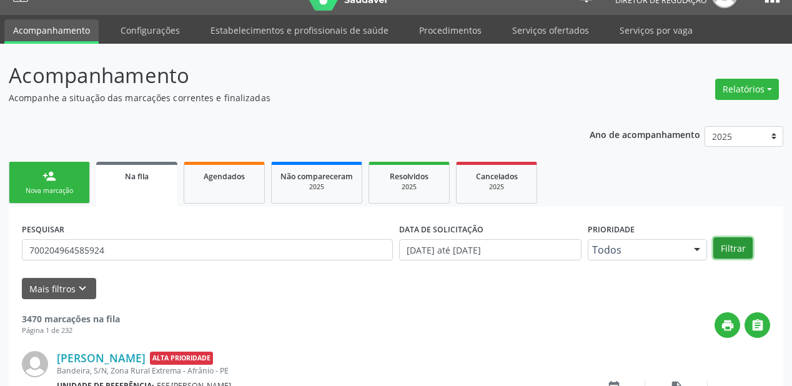
click at [737, 244] on button "Filtrar" at bounding box center [732, 247] width 39 height 21
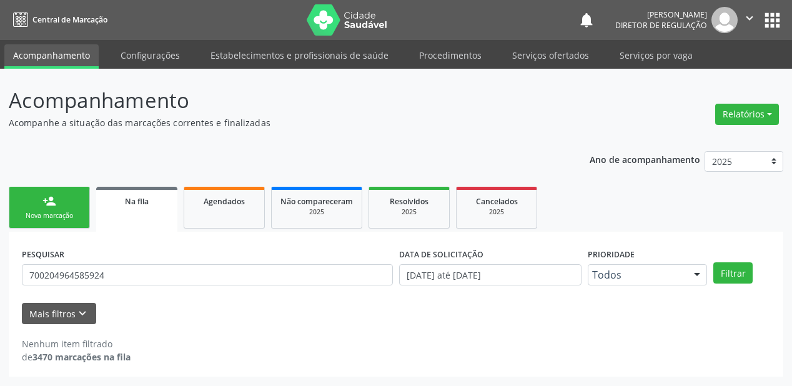
scroll to position [0, 0]
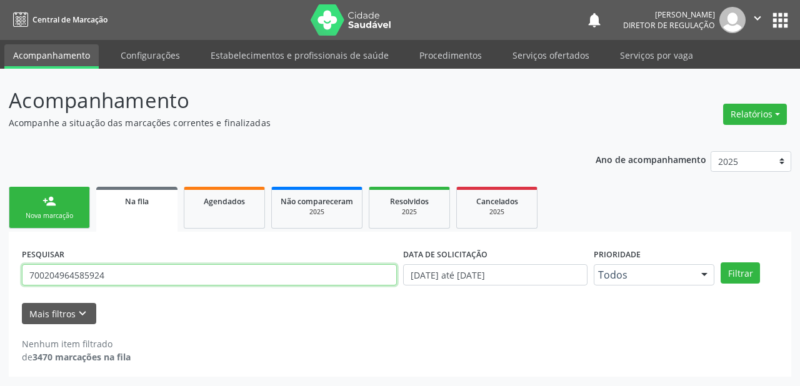
click at [112, 274] on input "700204964585924" at bounding box center [209, 274] width 375 height 21
type input "7"
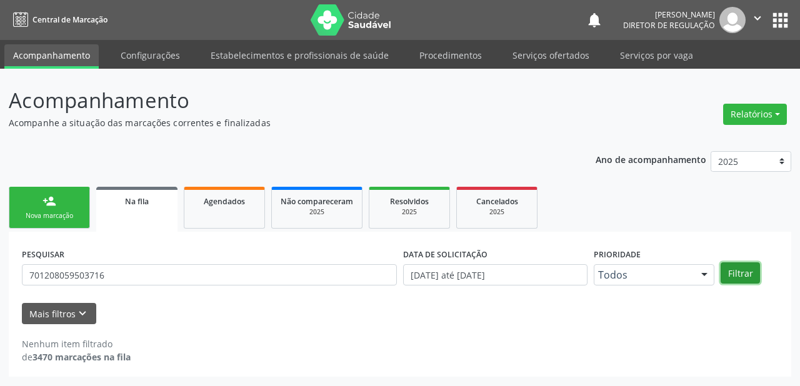
click at [748, 275] on button "Filtrar" at bounding box center [739, 272] width 39 height 21
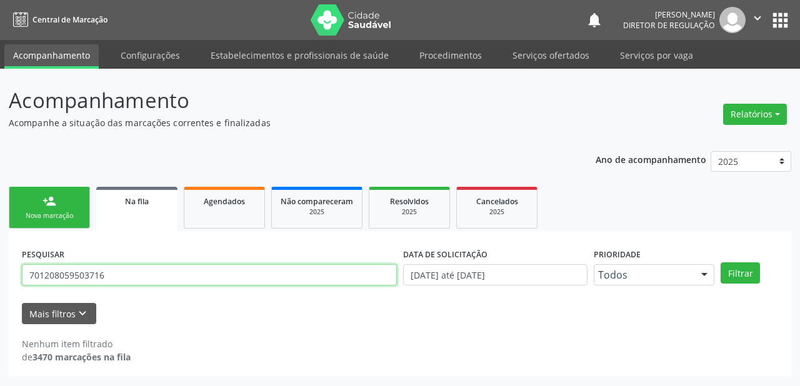
click at [117, 276] on input "701208059503716" at bounding box center [209, 274] width 375 height 21
type input "7"
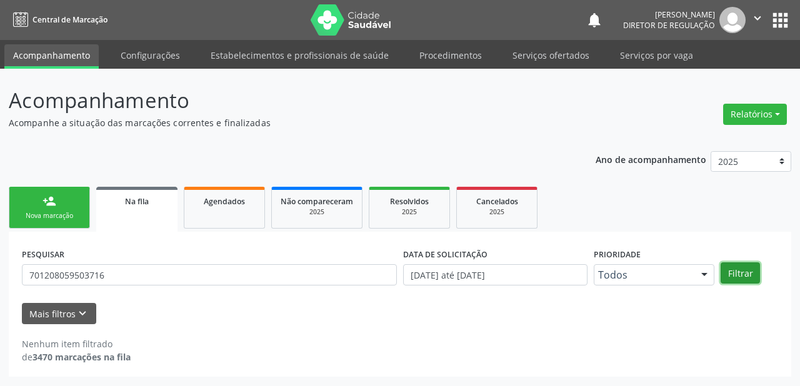
click at [727, 271] on button "Filtrar" at bounding box center [739, 272] width 39 height 21
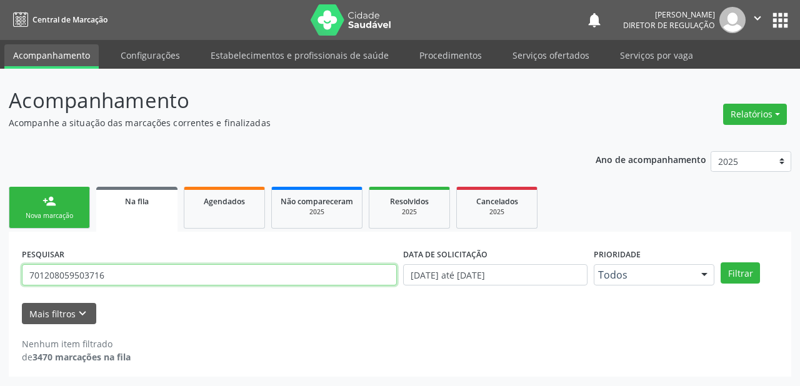
click at [112, 274] on input "701208059503716" at bounding box center [209, 274] width 375 height 21
type input "7"
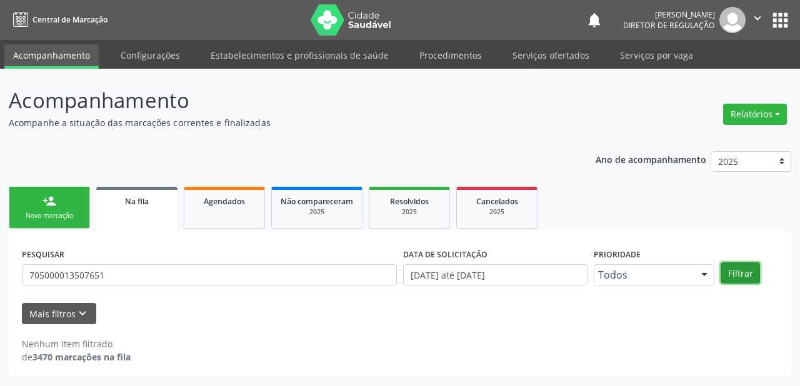
click at [737, 272] on button "Filtrar" at bounding box center [739, 272] width 39 height 21
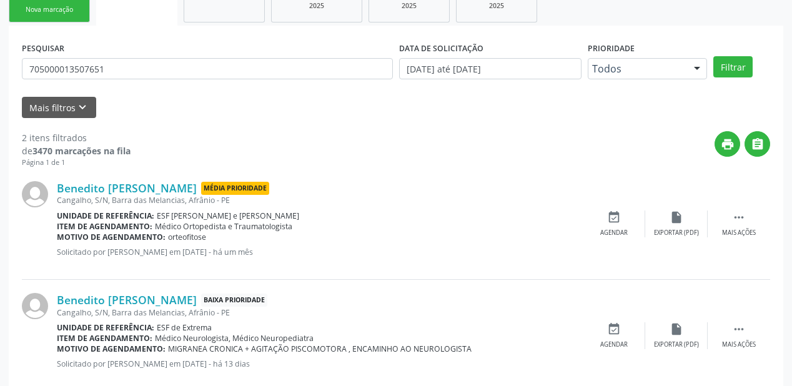
scroll to position [232, 0]
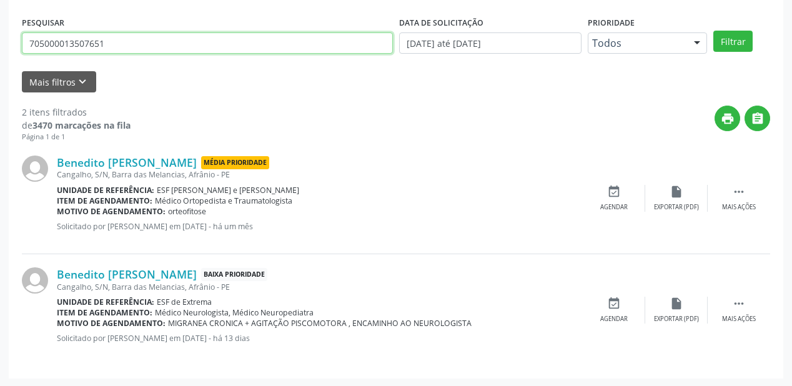
click at [119, 43] on input "705000013507651" at bounding box center [207, 42] width 371 height 21
type input "7"
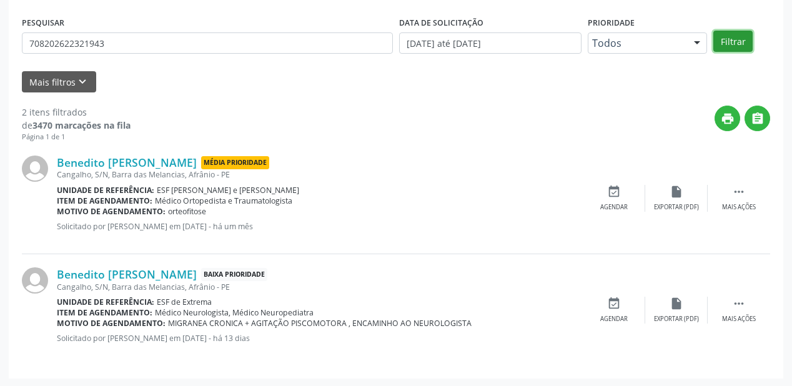
click at [737, 39] on button "Filtrar" at bounding box center [732, 41] width 39 height 21
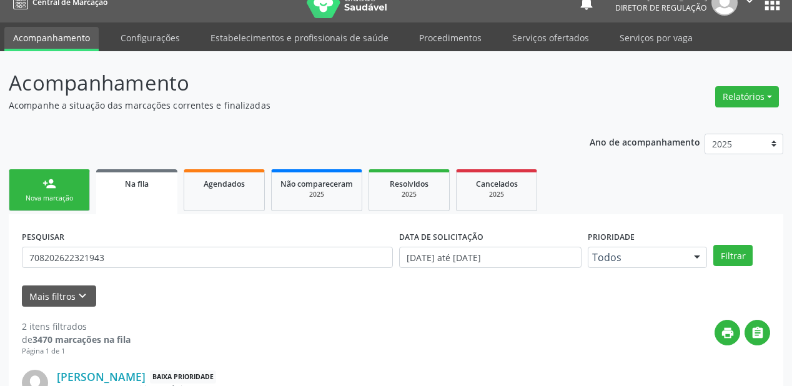
scroll to position [0, 0]
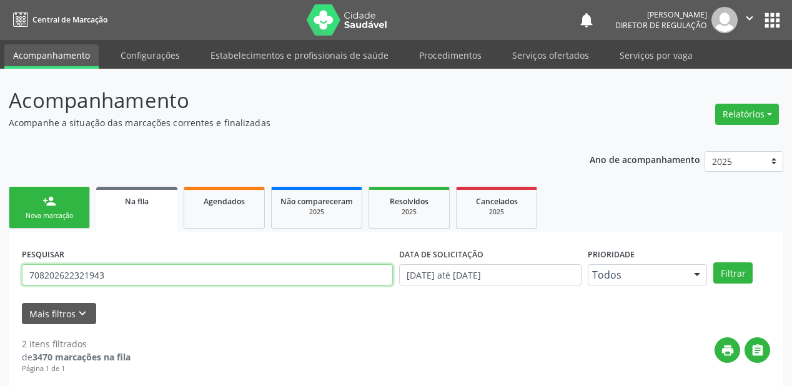
click at [118, 272] on input "708202622321943" at bounding box center [207, 274] width 371 height 21
type input "7"
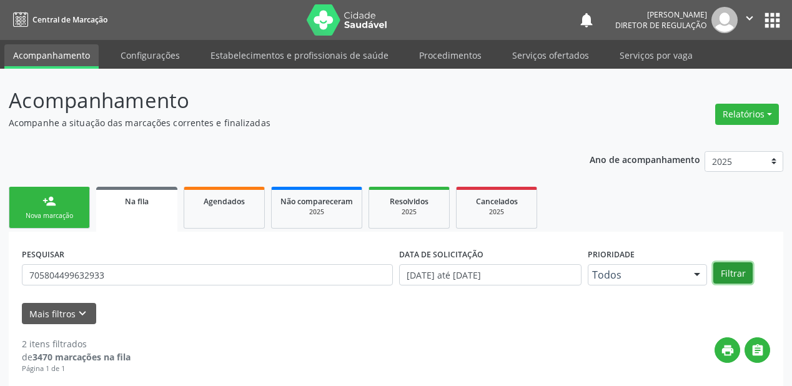
click at [728, 271] on button "Filtrar" at bounding box center [732, 272] width 39 height 21
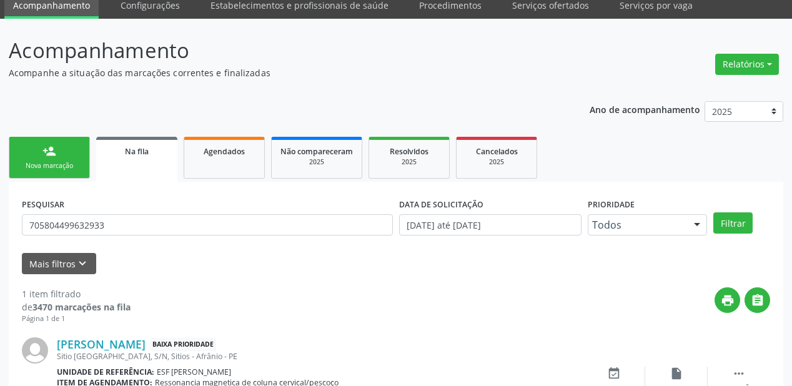
scroll to position [120, 0]
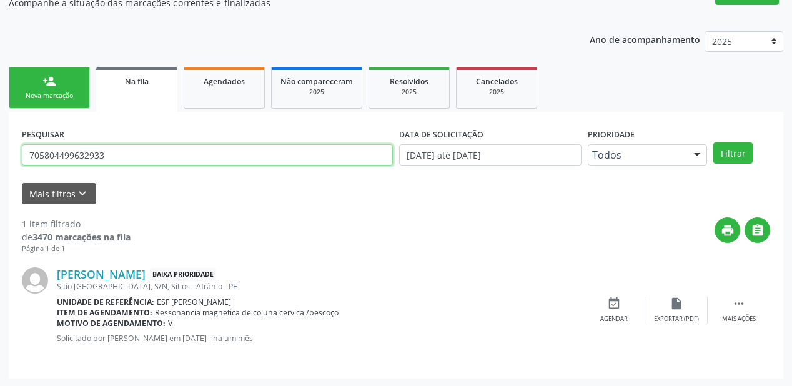
click at [114, 160] on input "705804499632933" at bounding box center [207, 154] width 371 height 21
type input "7"
type input "702006390394382"
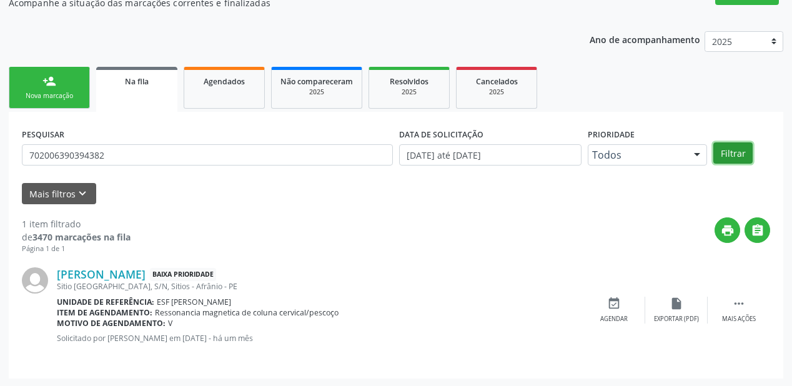
click at [725, 149] on button "Filtrar" at bounding box center [732, 152] width 39 height 21
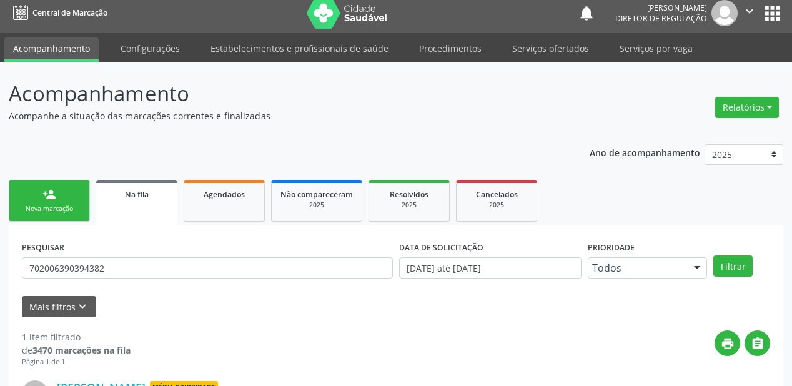
scroll to position [0, 0]
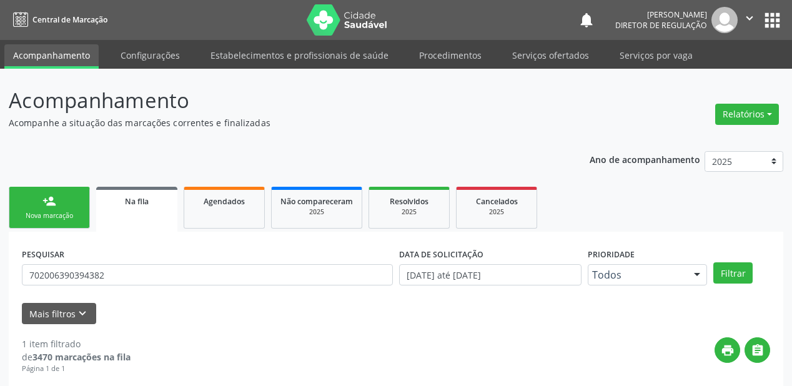
click at [52, 217] on div "Nova marcação" at bounding box center [49, 215] width 62 height 9
